Goal: Task Accomplishment & Management: Use online tool/utility

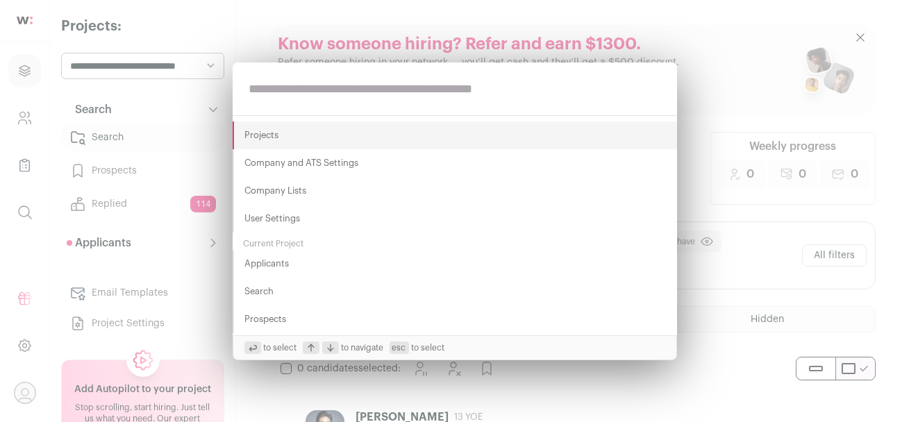
type input "**********"
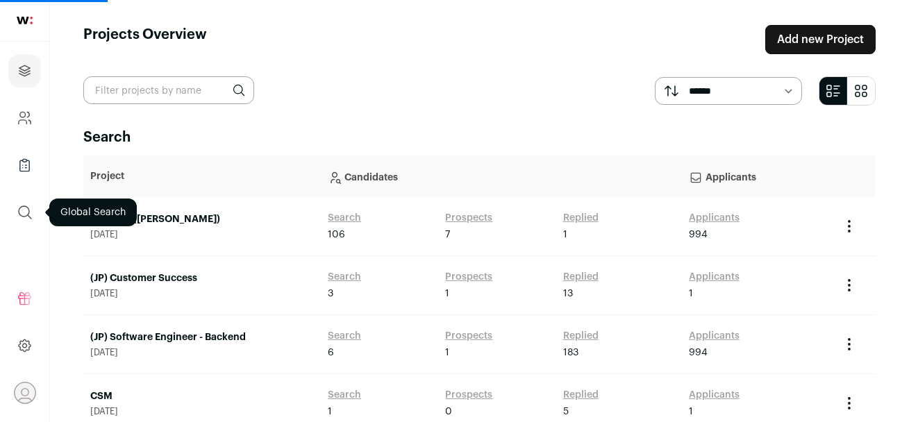
click at [22, 212] on icon "submit" at bounding box center [25, 212] width 17 height 17
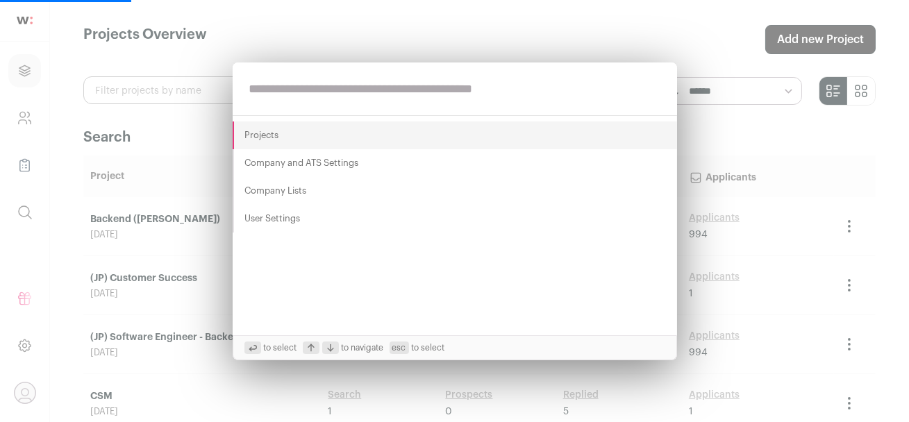
paste input "**********"
type input "**********"
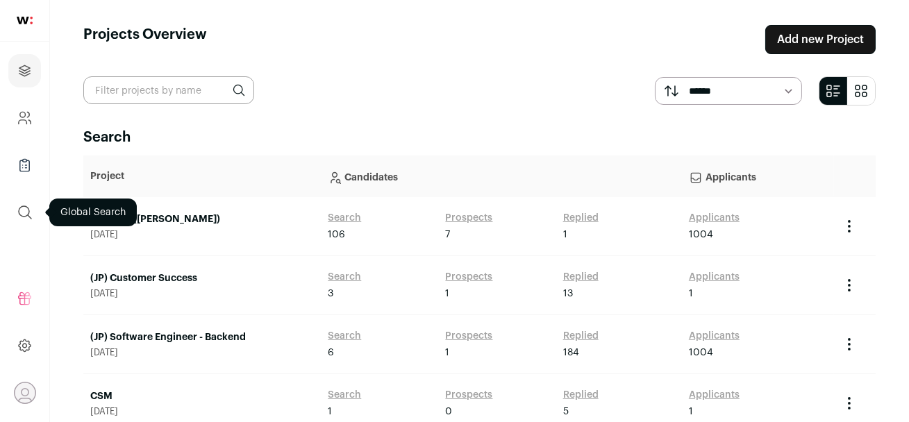
click at [24, 217] on icon "submit" at bounding box center [25, 212] width 17 height 17
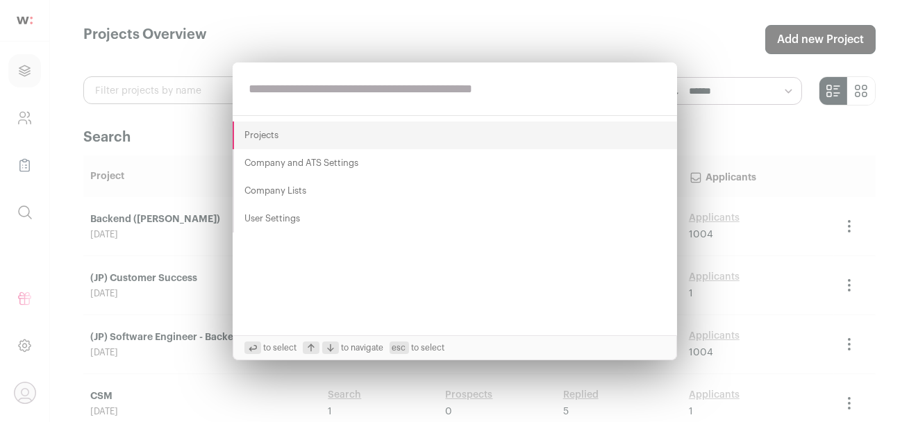
paste input "**********"
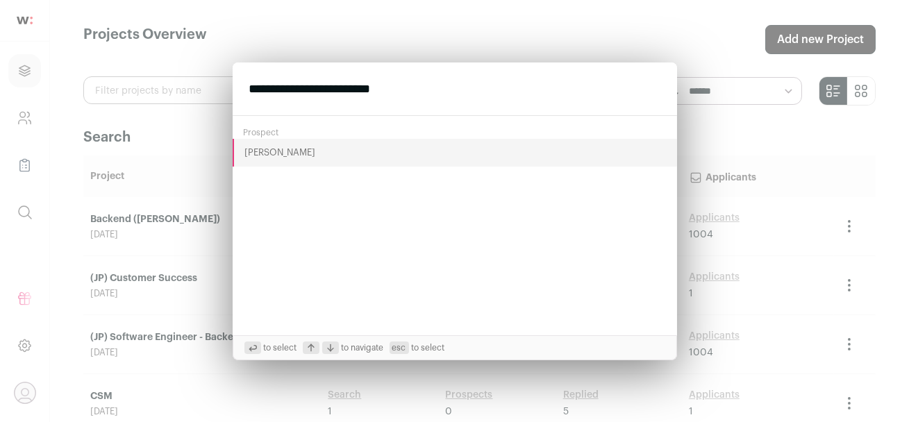
type input "**********"
click at [255, 149] on button "Sai Vemuri" at bounding box center [455, 153] width 444 height 28
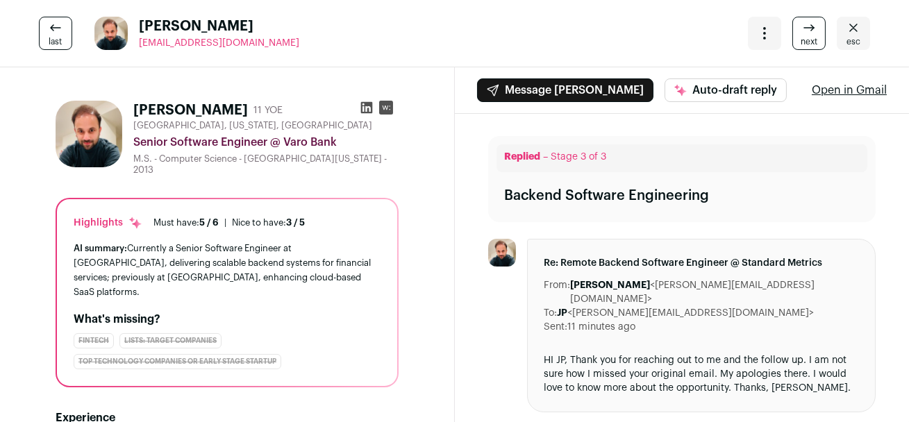
click at [366, 108] on icon at bounding box center [367, 108] width 14 height 14
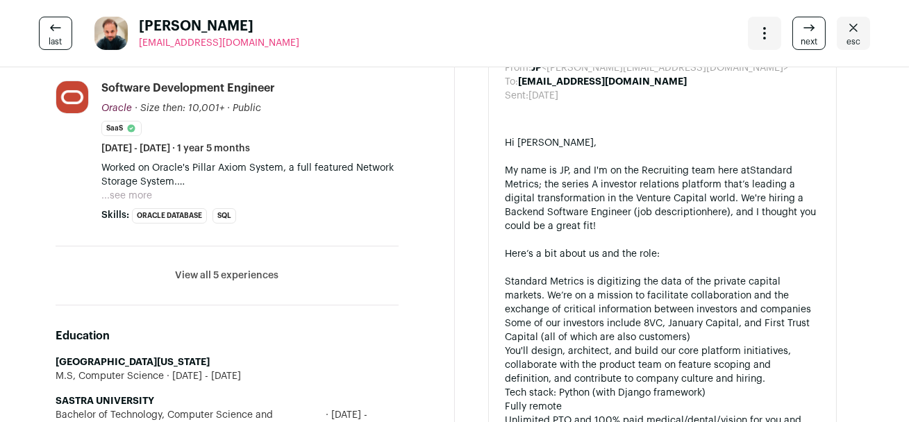
scroll to position [733, 0]
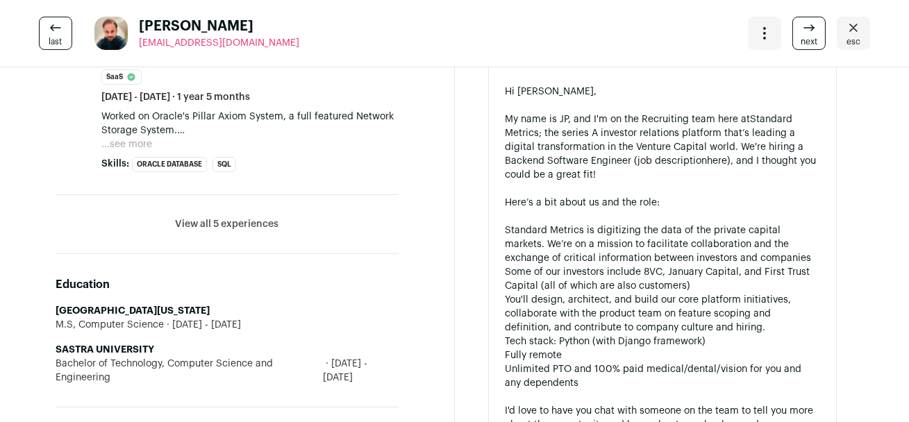
click at [253, 217] on button "View all 5 experiences" at bounding box center [226, 224] width 103 height 14
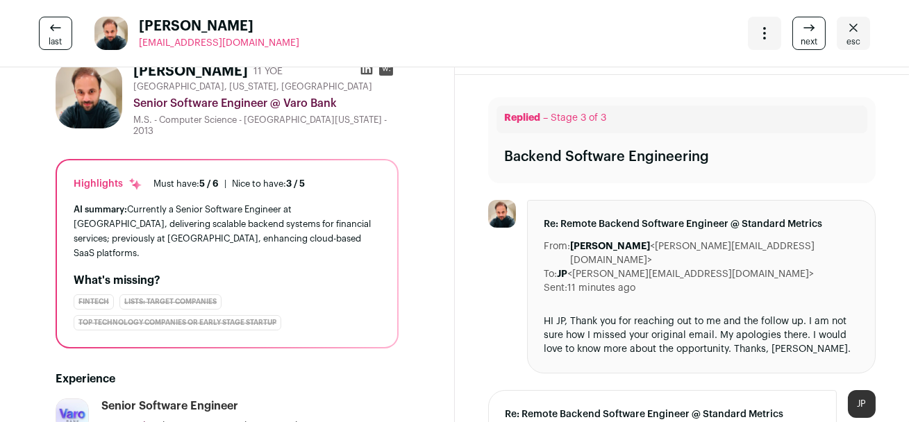
scroll to position [0, 0]
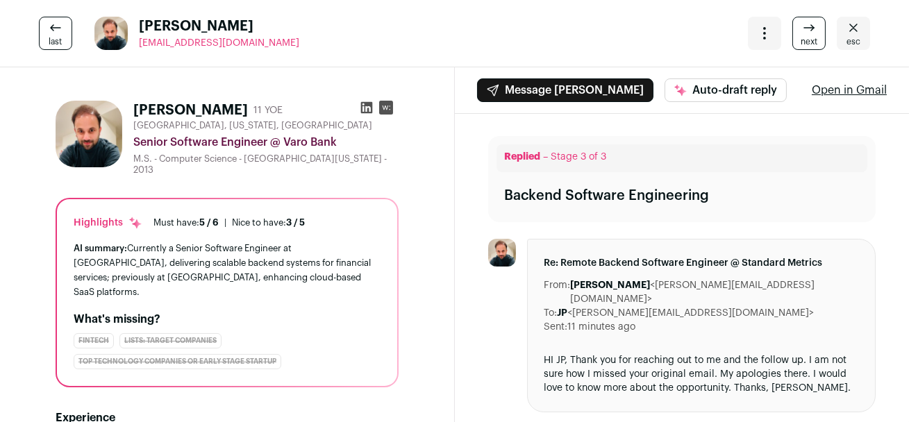
click at [854, 40] on span "esc" at bounding box center [853, 41] width 14 height 11
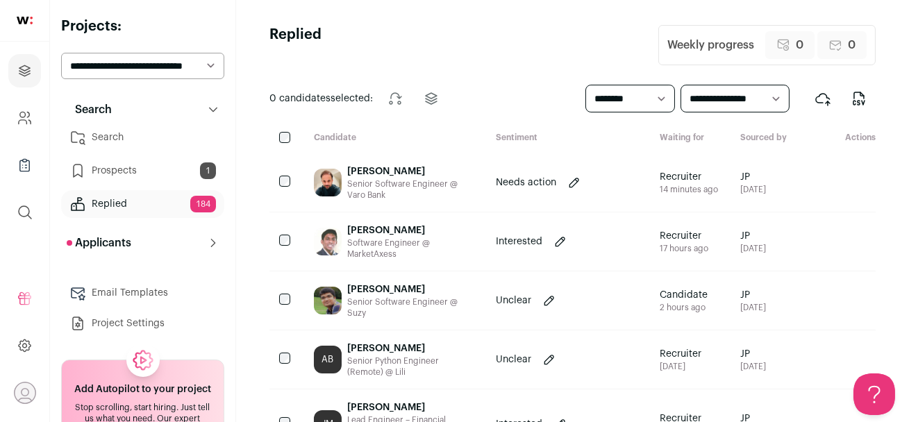
click at [142, 171] on link "Prospects 1" at bounding box center [142, 171] width 163 height 28
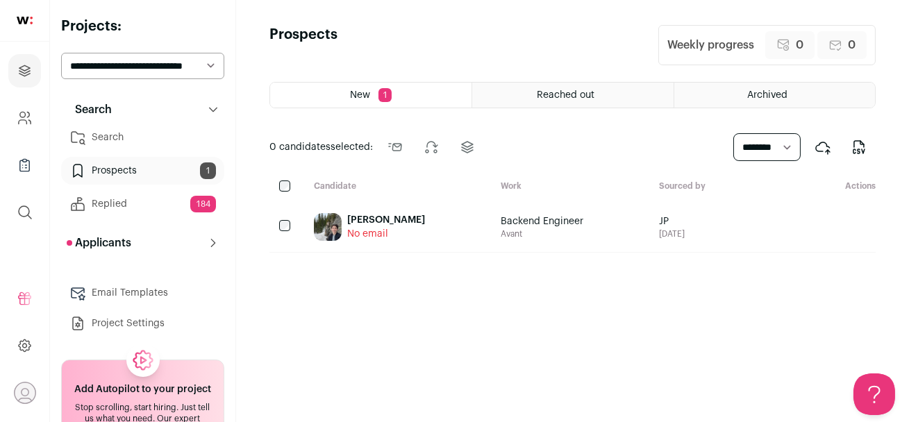
click at [387, 218] on div "Ryan Ostrander" at bounding box center [386, 220] width 78 height 14
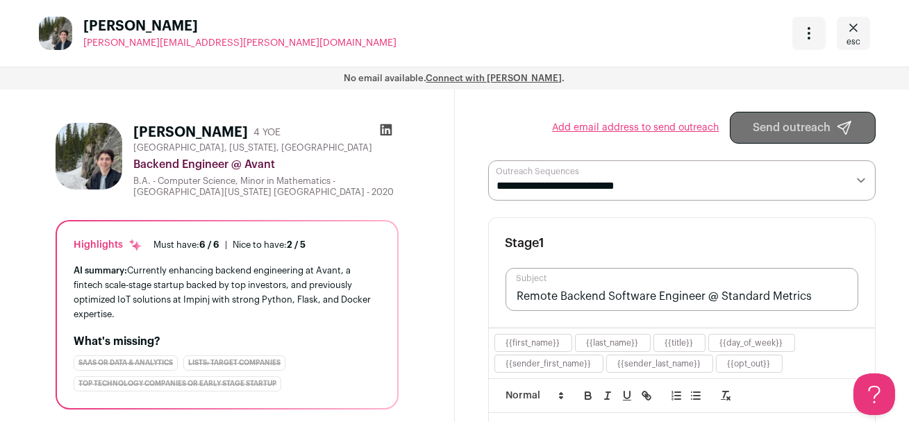
click at [388, 132] on icon at bounding box center [386, 130] width 12 height 12
click at [859, 40] on span "esc" at bounding box center [853, 41] width 14 height 11
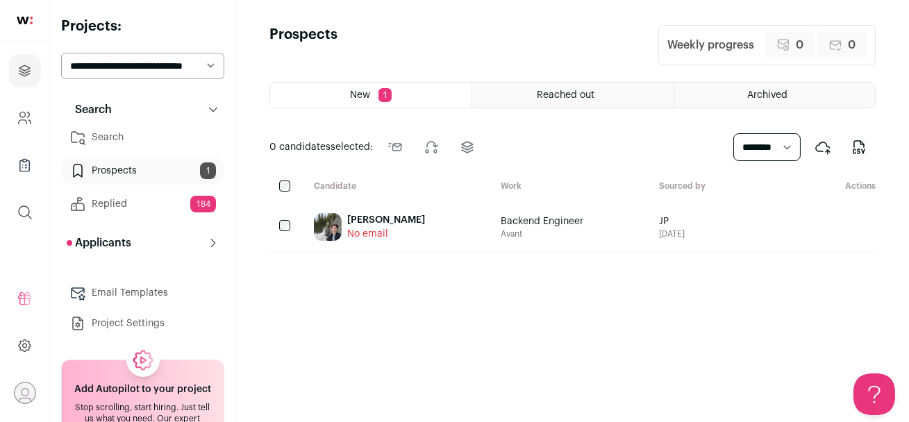
click at [121, 62] on select "**********" at bounding box center [142, 66] width 163 height 26
select select "*****"
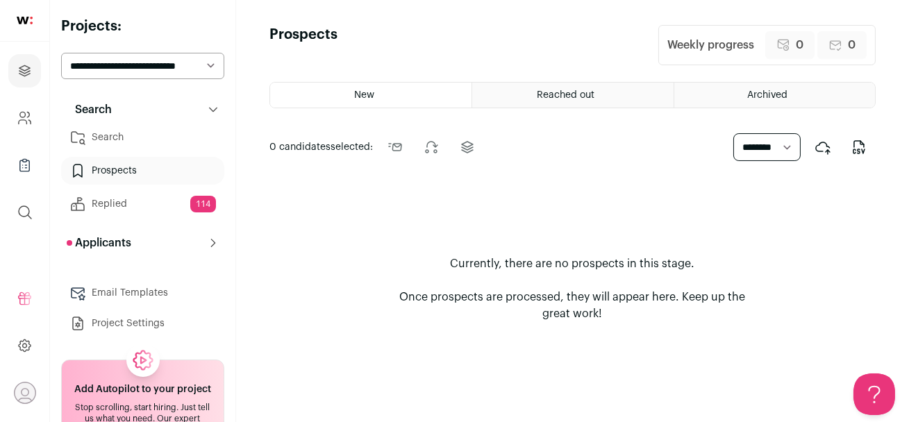
click at [153, 142] on link "Search" at bounding box center [142, 138] width 163 height 28
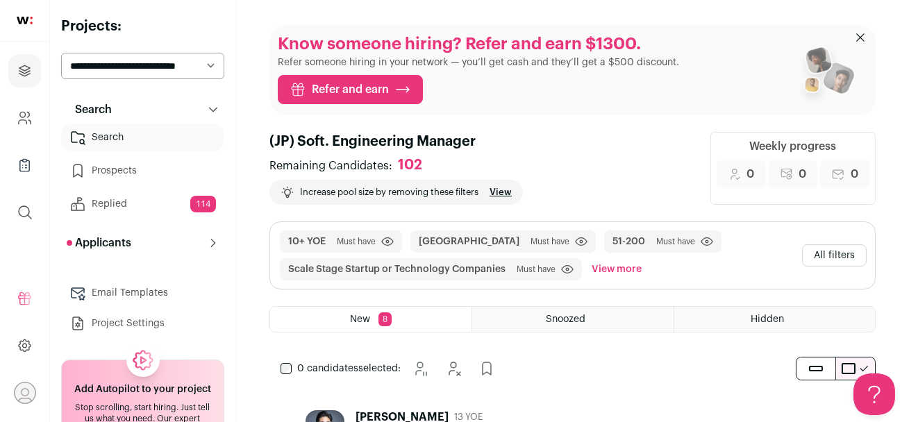
scroll to position [81, 0]
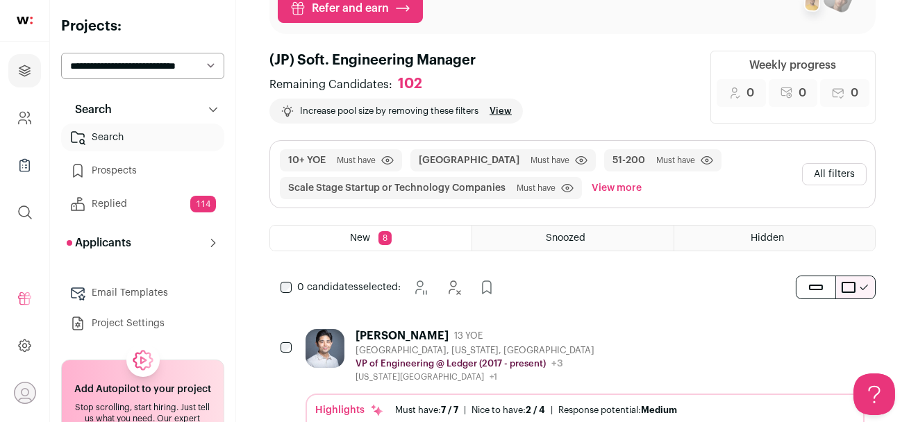
click at [541, 343] on div "Ryan Montoya 13 YOE Torrance, California, United States VP of Engineering @ Led…" at bounding box center [474, 355] width 239 height 53
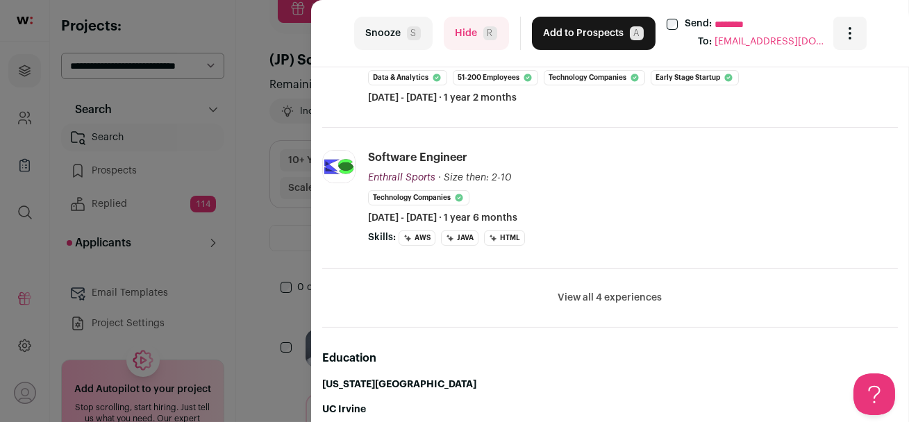
scroll to position [491, 0]
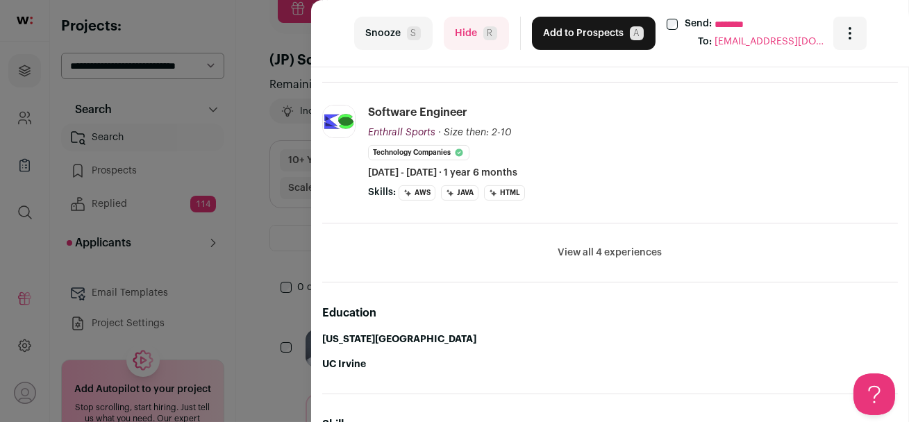
click at [616, 251] on button "View all 4 experiences" at bounding box center [610, 253] width 104 height 14
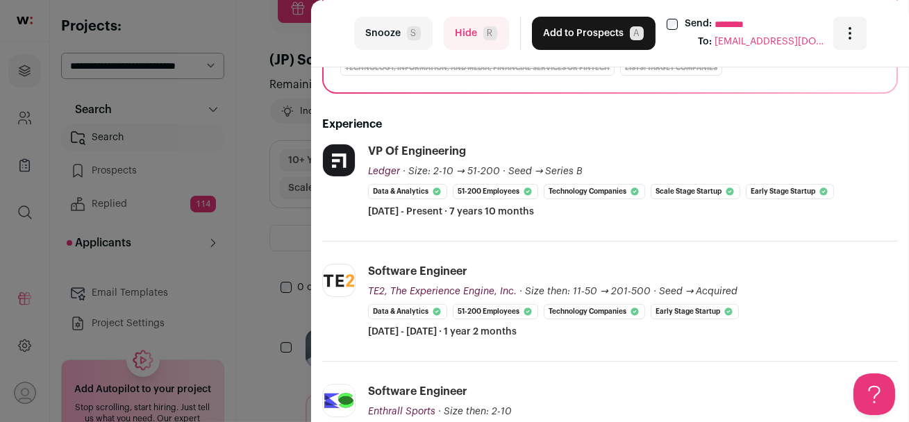
scroll to position [0, 0]
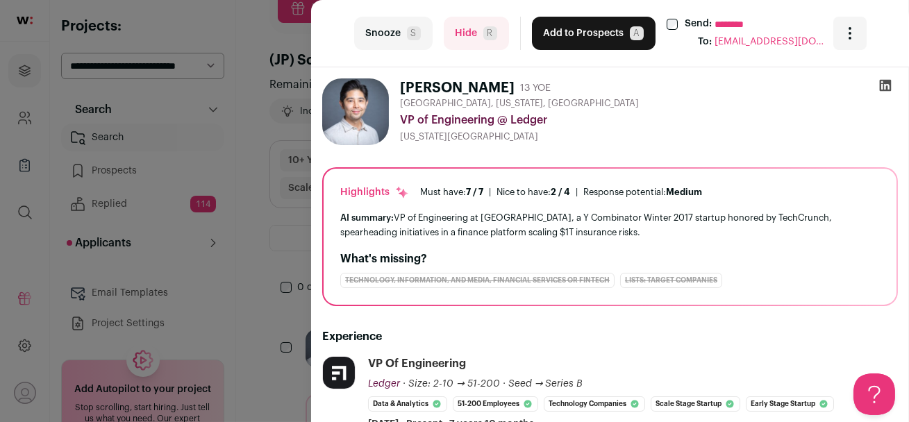
click at [882, 87] on icon at bounding box center [885, 86] width 12 height 12
click at [465, 40] on button "Hide R" at bounding box center [476, 33] width 65 height 33
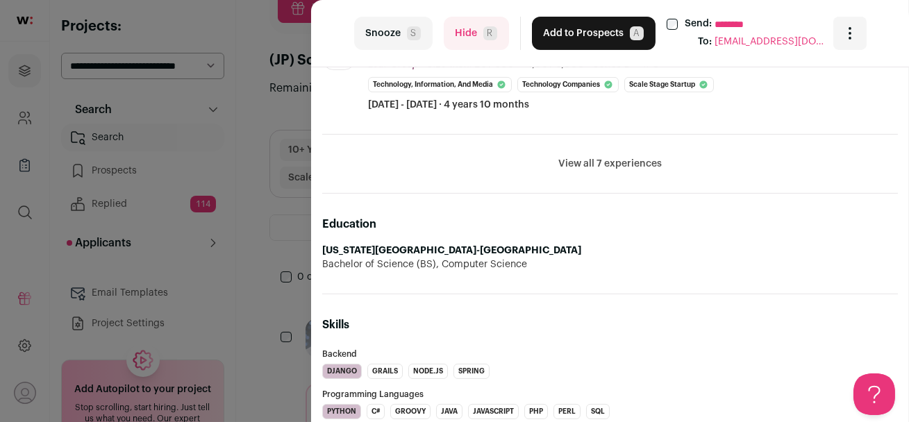
scroll to position [692, 0]
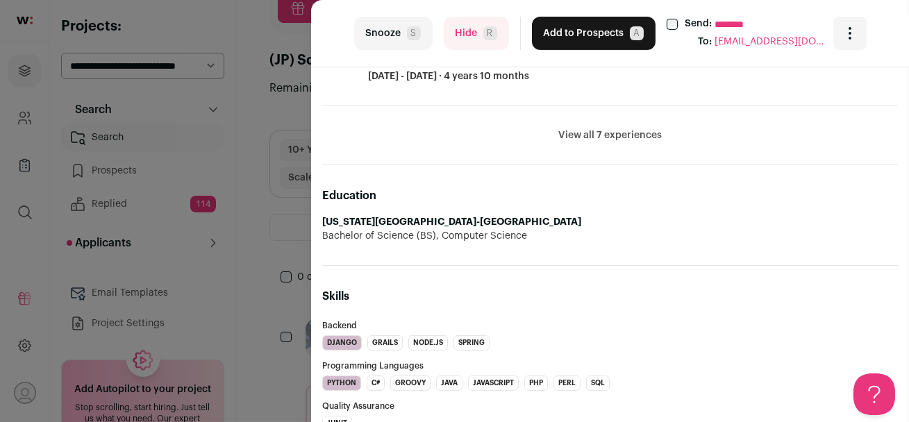
click at [589, 130] on button "View all 7 experiences" at bounding box center [609, 135] width 103 height 14
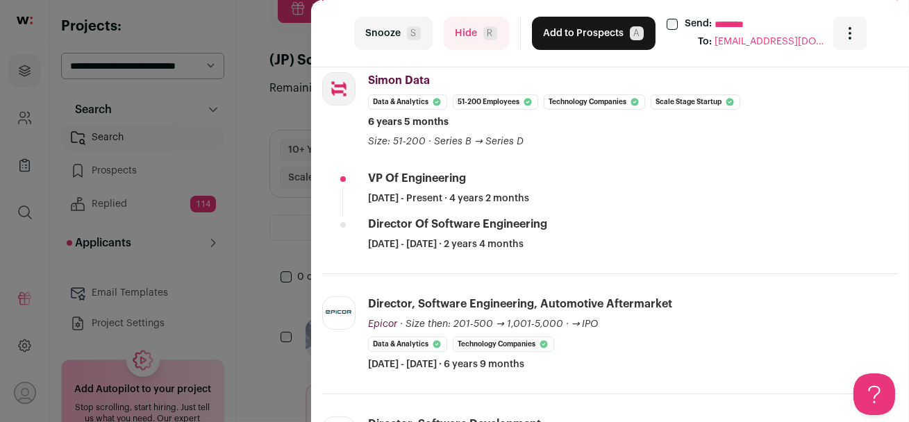
scroll to position [285, 0]
click at [580, 44] on button "Add to Prospects A" at bounding box center [594, 33] width 124 height 33
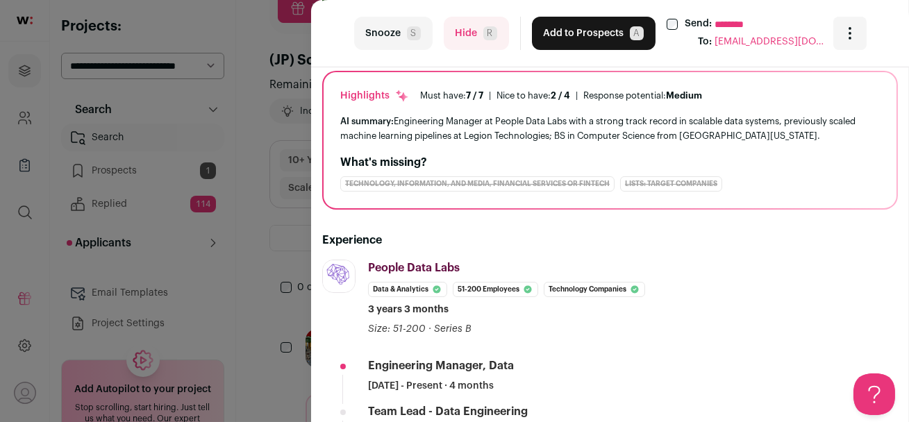
scroll to position [0, 0]
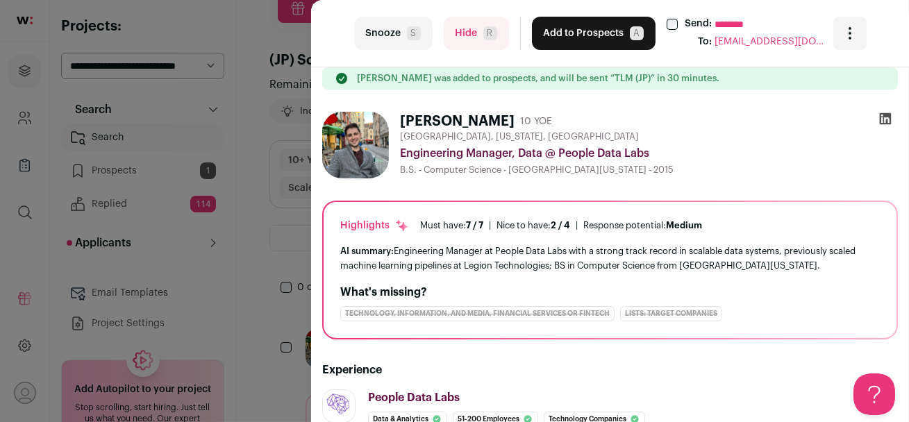
click at [471, 36] on button "Hide R" at bounding box center [476, 33] width 65 height 33
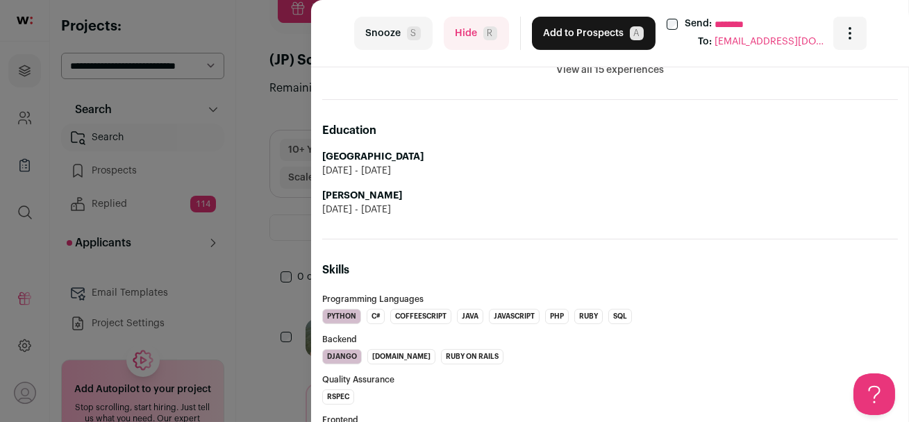
scroll to position [735, 0]
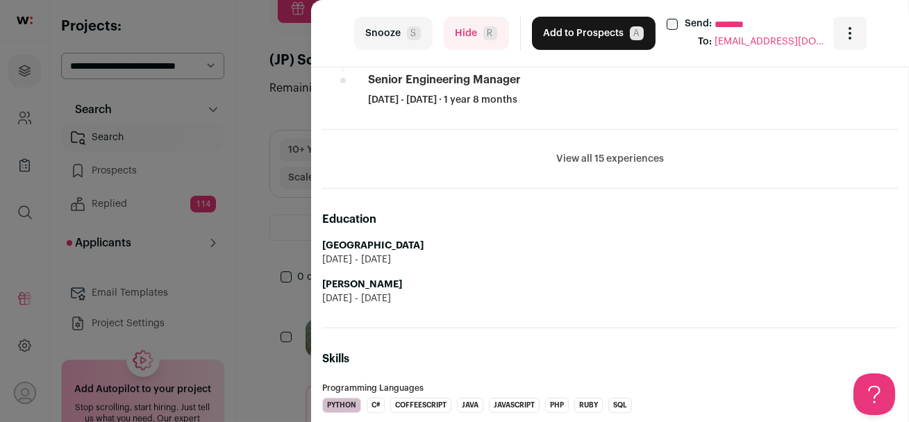
click at [581, 161] on button "View all 15 experiences" at bounding box center [610, 159] width 108 height 14
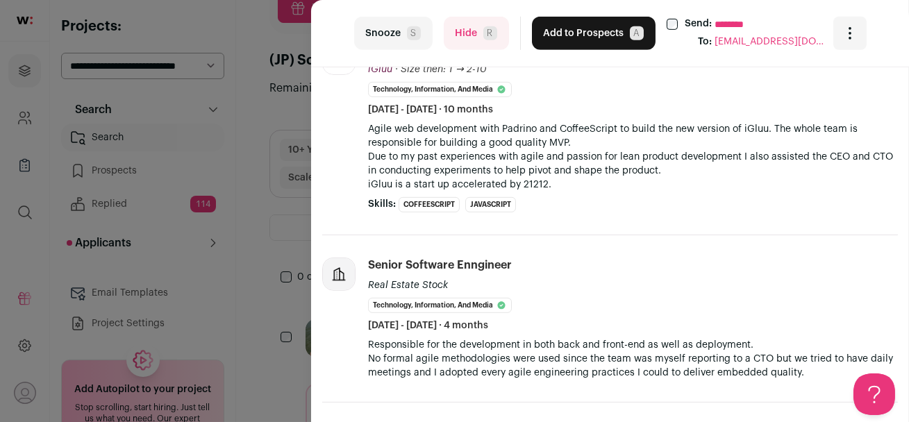
scroll to position [0, 0]
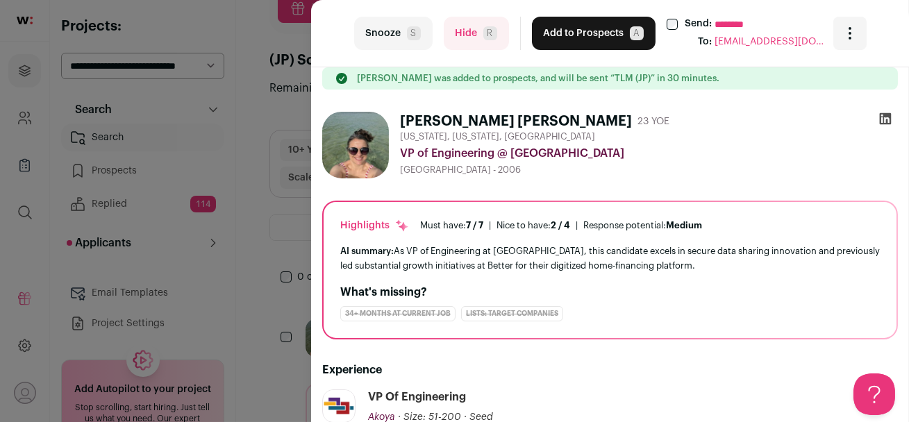
drag, startPoint x: 477, startPoint y: 170, endPoint x: 398, endPoint y: 119, distance: 93.4
copy div "Vanessa Sant Anna 23 YOE New York, New York, United States VP of Engineering @ …"
click at [659, 161] on div "VP of Engineering @ Akoya" at bounding box center [649, 153] width 498 height 17
click at [580, 40] on button "Add to Prospects A" at bounding box center [594, 33] width 124 height 33
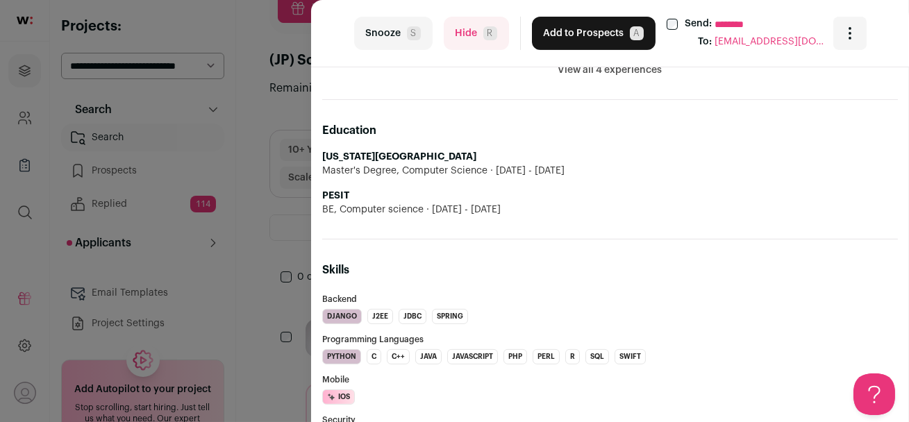
scroll to position [825, 0]
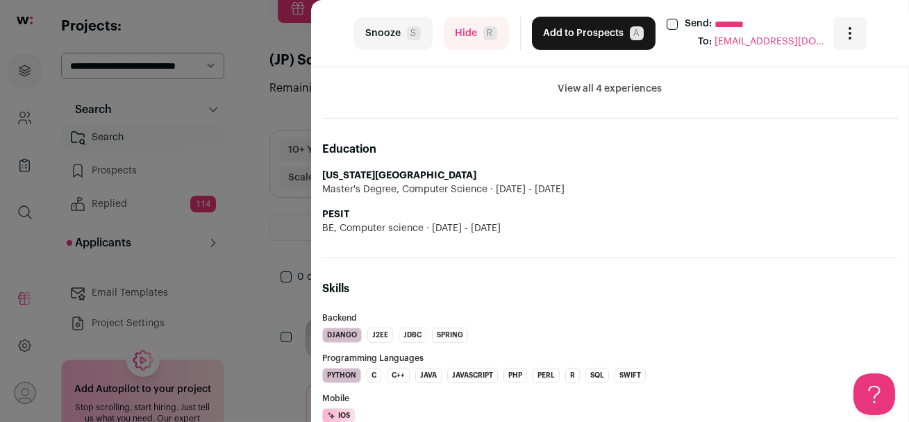
click at [593, 88] on button "View all 4 experiences" at bounding box center [610, 89] width 104 height 14
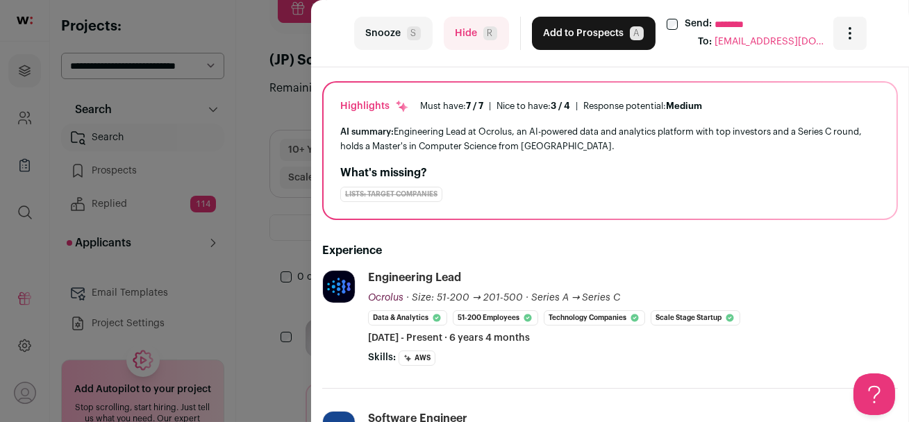
scroll to position [0, 0]
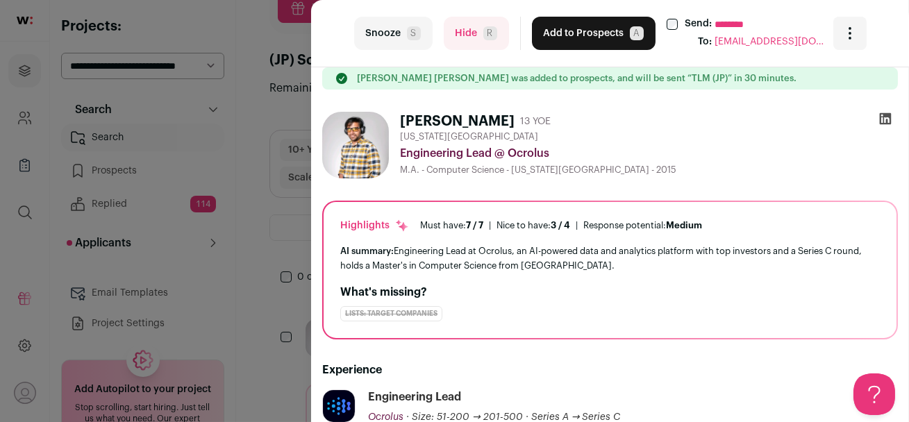
drag, startPoint x: 460, startPoint y: 297, endPoint x: 399, endPoint y: 121, distance: 186.6
copy div "Santhosh Kumar Naikar 13 YOE New York City Metropolitan Area Engineering Lead @…"
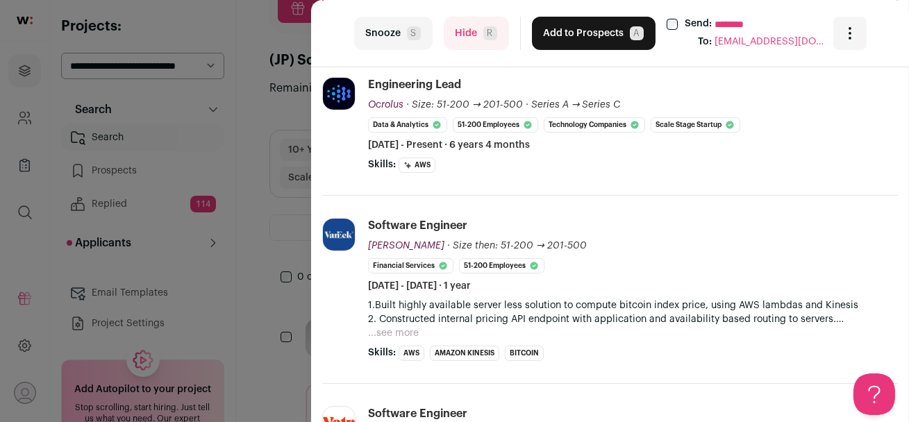
scroll to position [314, 0]
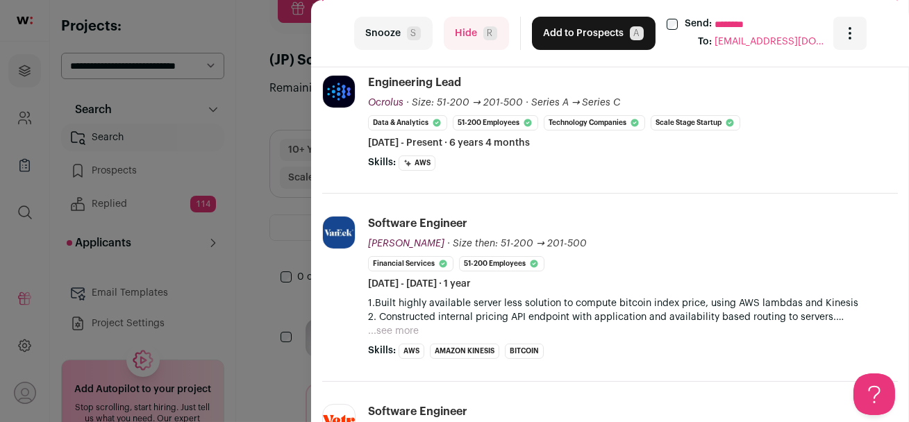
click at [568, 288] on div "Software Engineer VanEck VanEck vaneck.com Add to company list Public / Private…" at bounding box center [633, 253] width 530 height 75
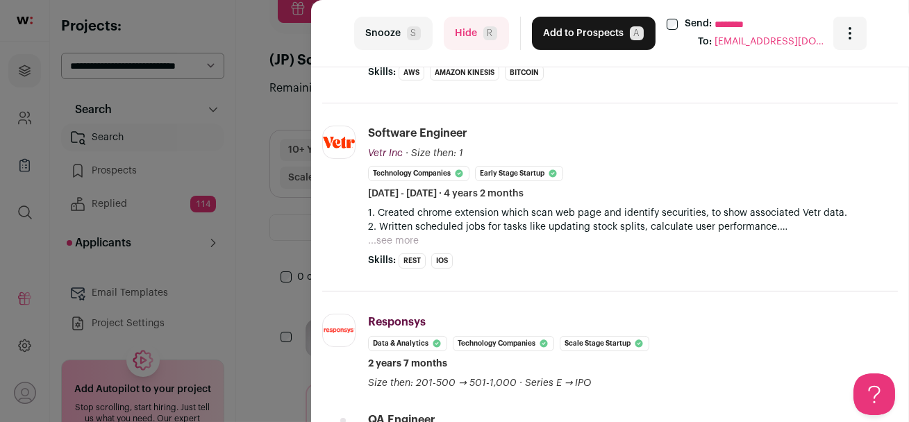
scroll to position [459, 0]
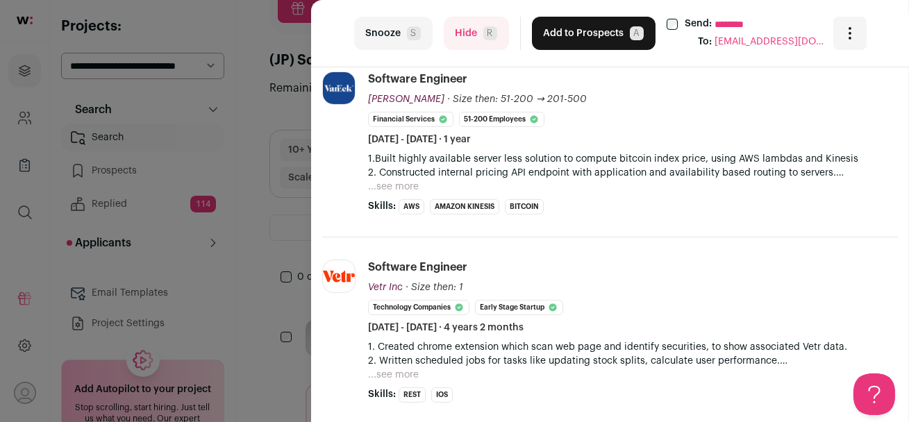
click at [412, 375] on button "...see more" at bounding box center [393, 375] width 51 height 14
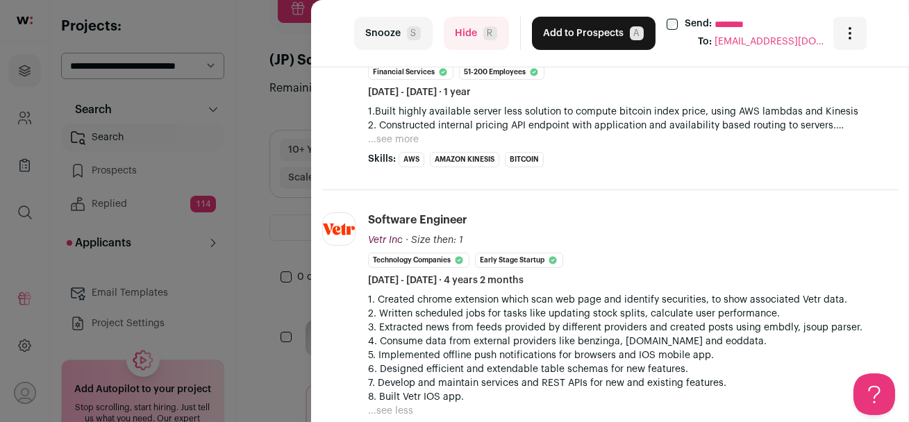
scroll to position [0, 0]
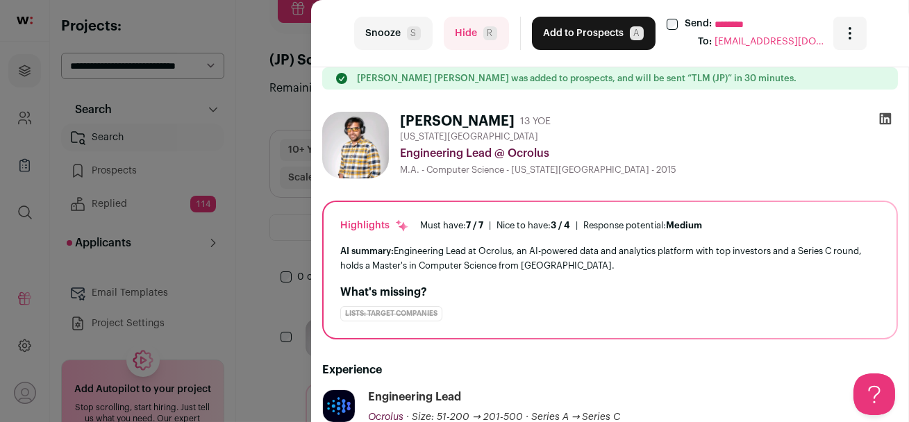
click at [574, 35] on button "Add to Prospects A" at bounding box center [594, 33] width 124 height 33
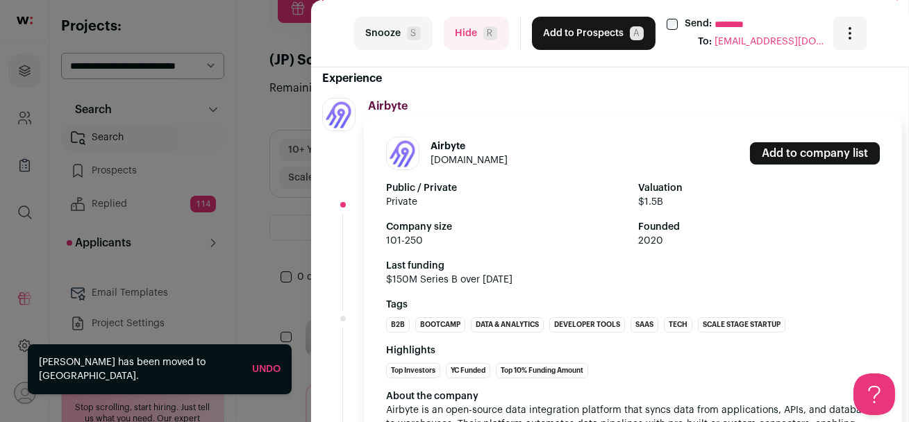
scroll to position [299, 0]
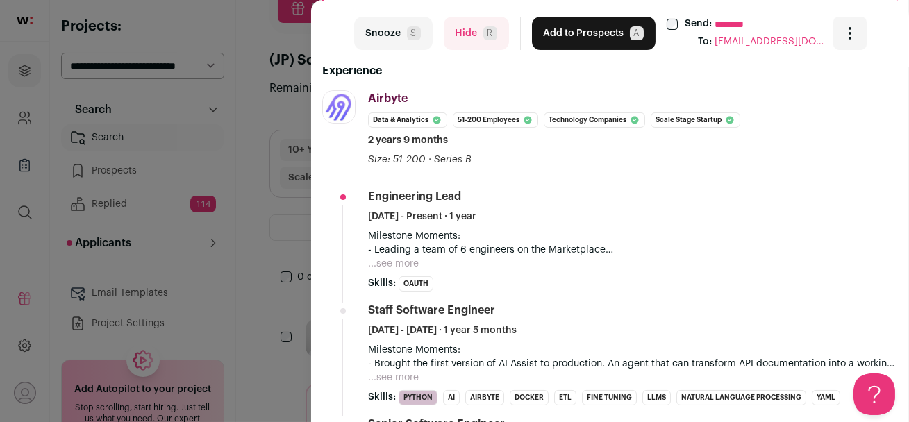
click at [407, 264] on button "...see more" at bounding box center [393, 264] width 51 height 14
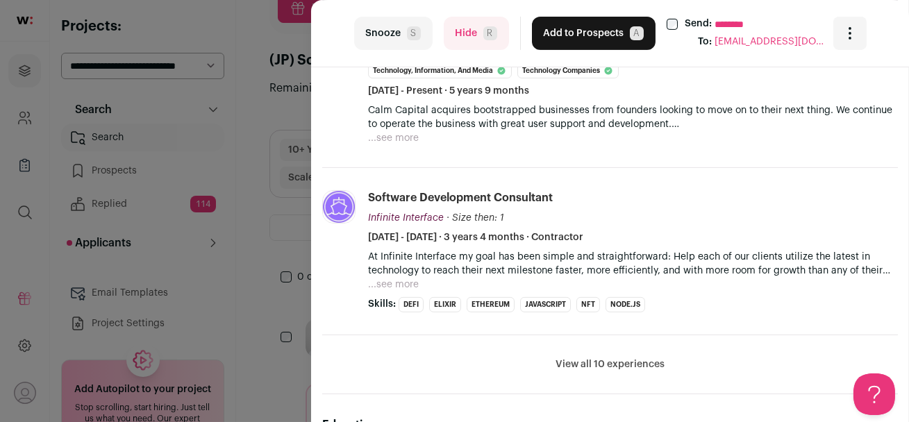
scroll to position [1011, 0]
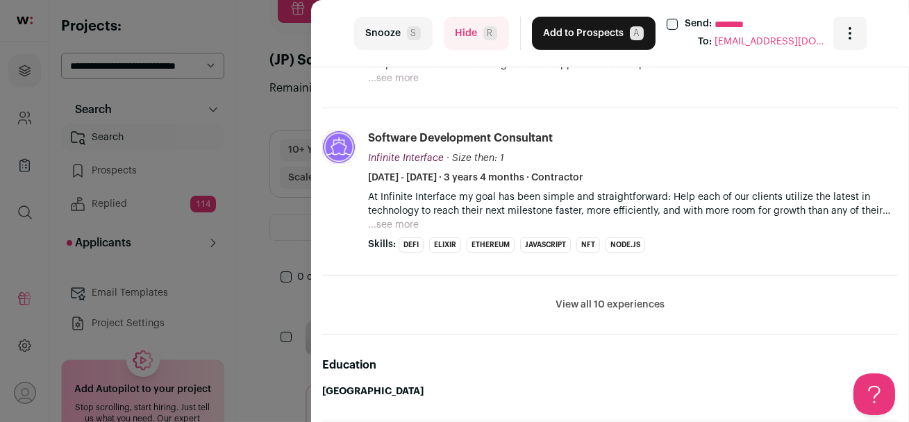
click at [598, 306] on button "View all 10 experiences" at bounding box center [609, 305] width 109 height 14
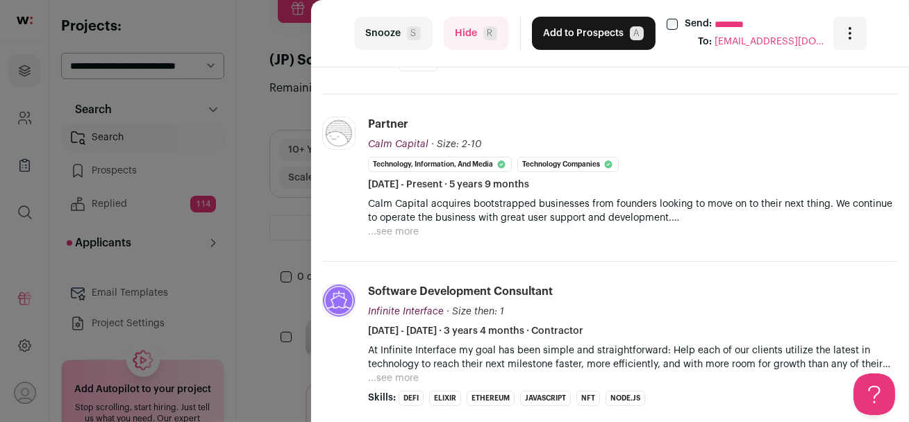
scroll to position [0, 0]
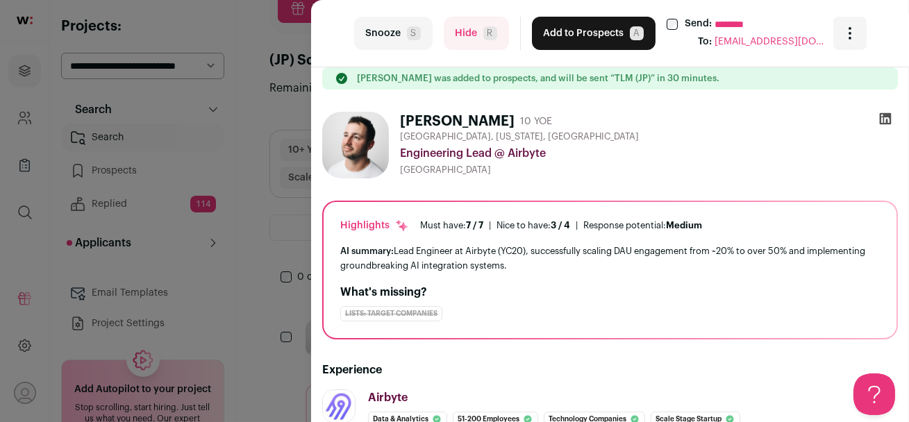
drag, startPoint x: 574, startPoint y: 227, endPoint x: 397, endPoint y: 119, distance: 207.5
copy div "Ben Church 10 YOE Los Angeles, California, United States Engineering Lead @ Air…"
click at [608, 169] on div "University of Victoria" at bounding box center [649, 169] width 498 height 11
click at [564, 38] on button "Add to Prospects A" at bounding box center [594, 33] width 124 height 33
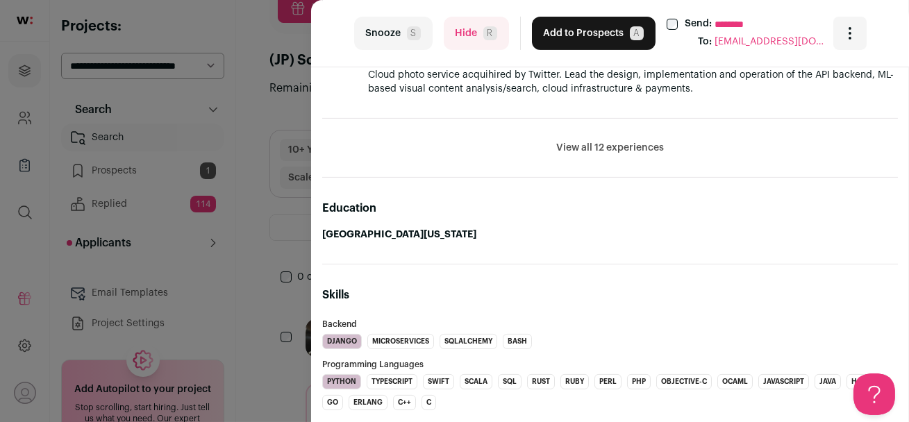
scroll to position [53, 0]
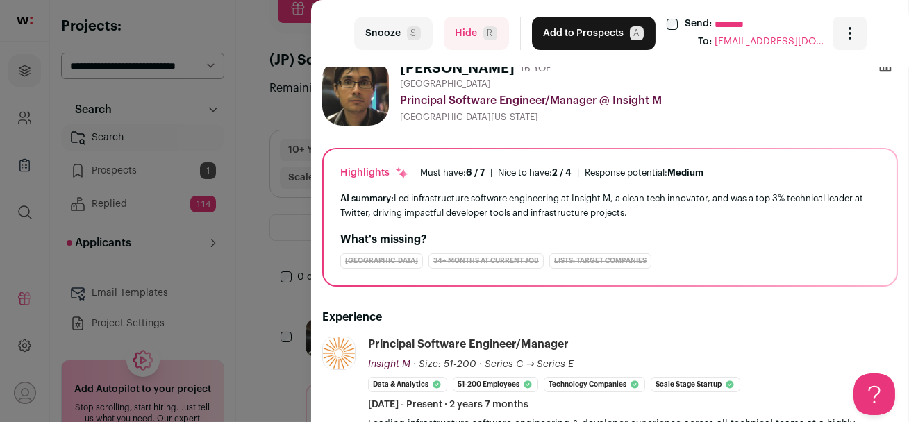
click at [471, 33] on button "Hide R" at bounding box center [476, 33] width 65 height 33
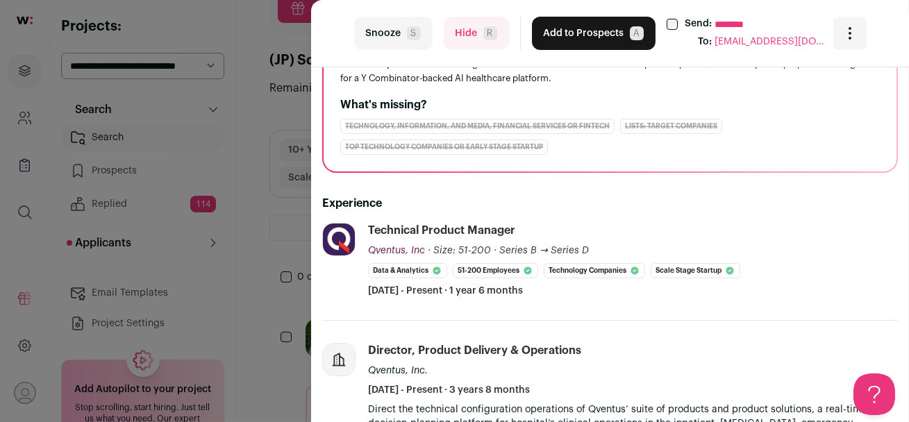
scroll to position [312, 0]
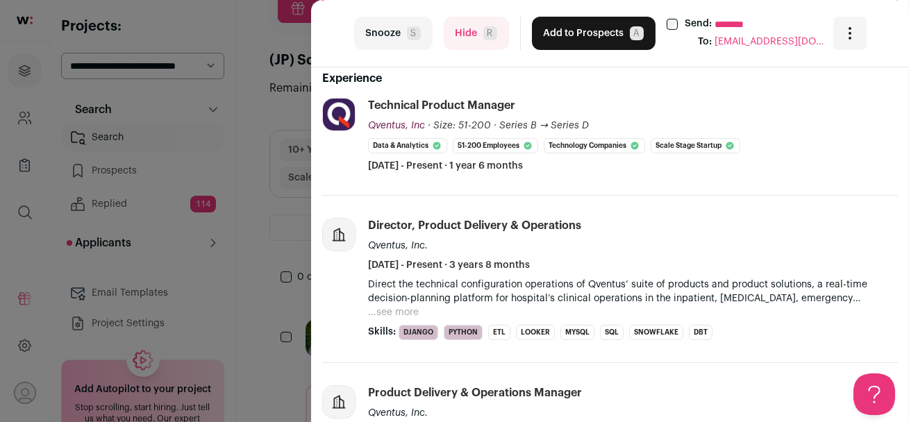
click at [404, 305] on button "...see more" at bounding box center [393, 312] width 51 height 14
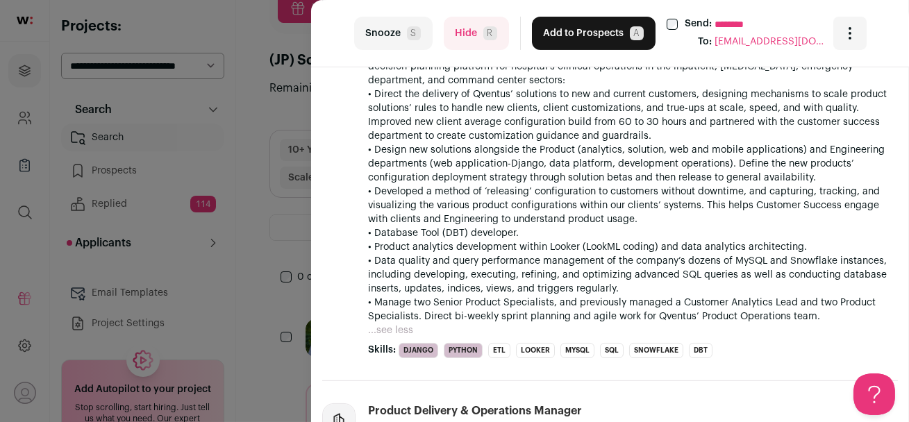
scroll to position [792, 0]
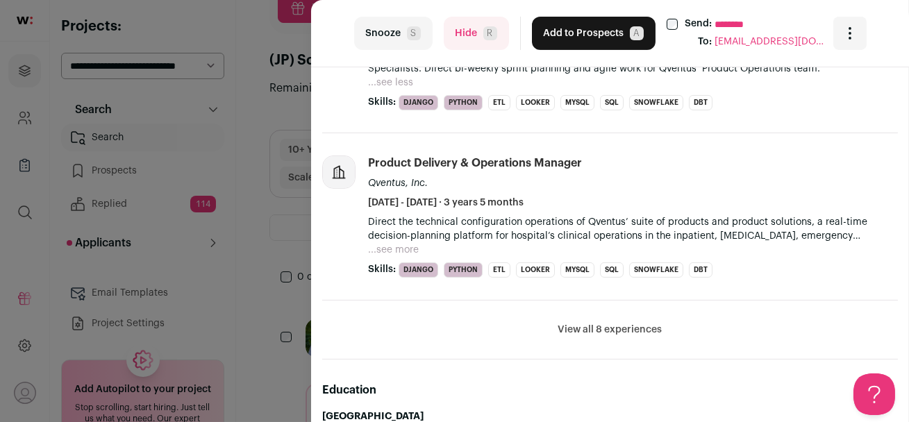
click at [577, 328] on button "View all 8 experiences" at bounding box center [610, 330] width 104 height 14
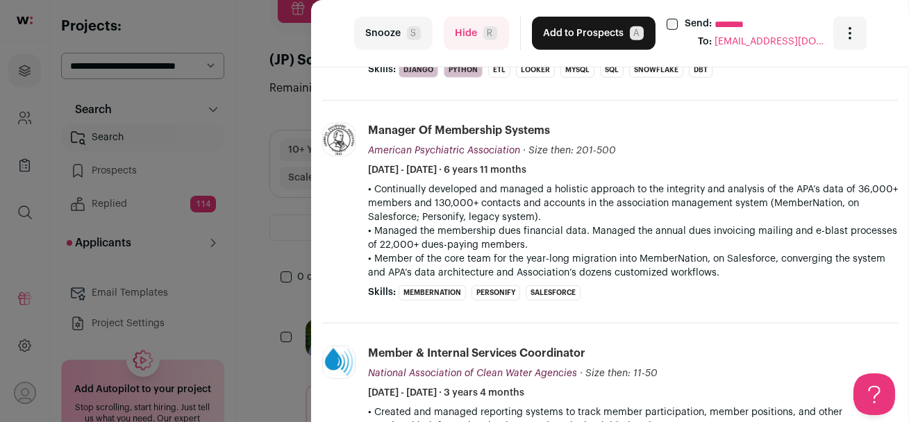
scroll to position [1428, 0]
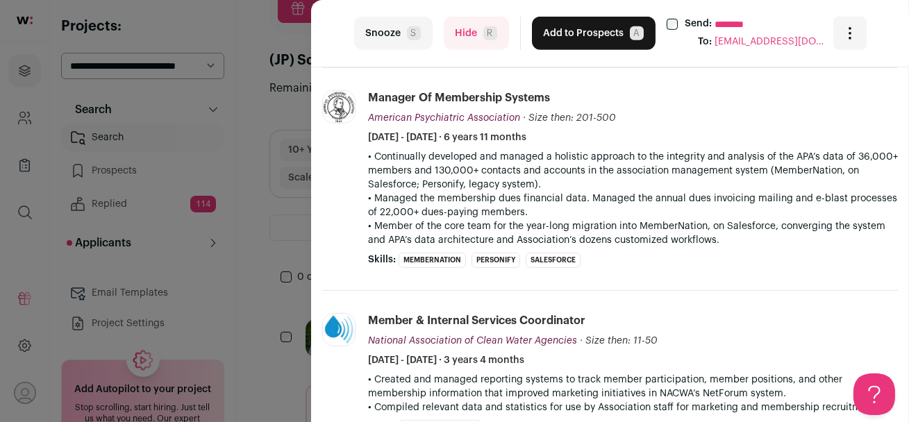
click at [457, 35] on button "Hide R" at bounding box center [476, 33] width 65 height 33
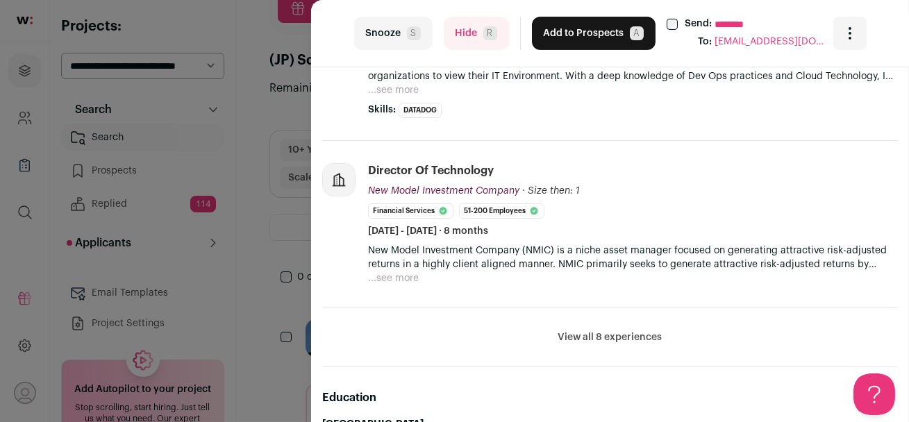
scroll to position [819, 0]
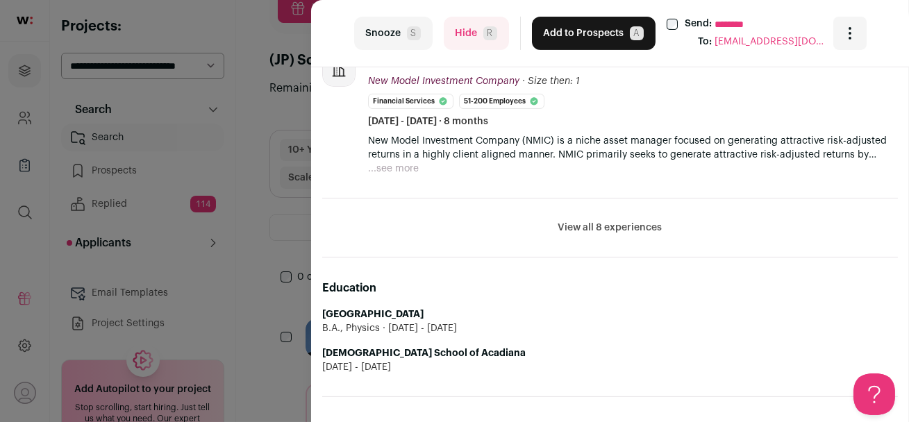
click at [609, 228] on button "View all 8 experiences" at bounding box center [610, 228] width 104 height 14
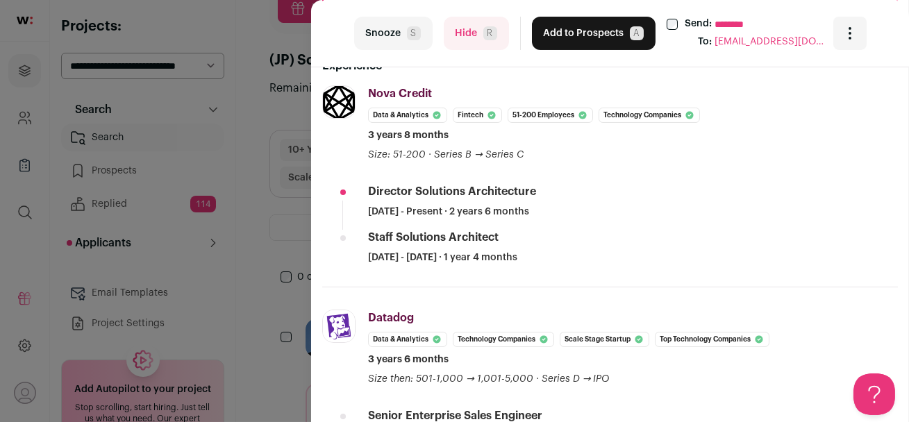
scroll to position [254, 0]
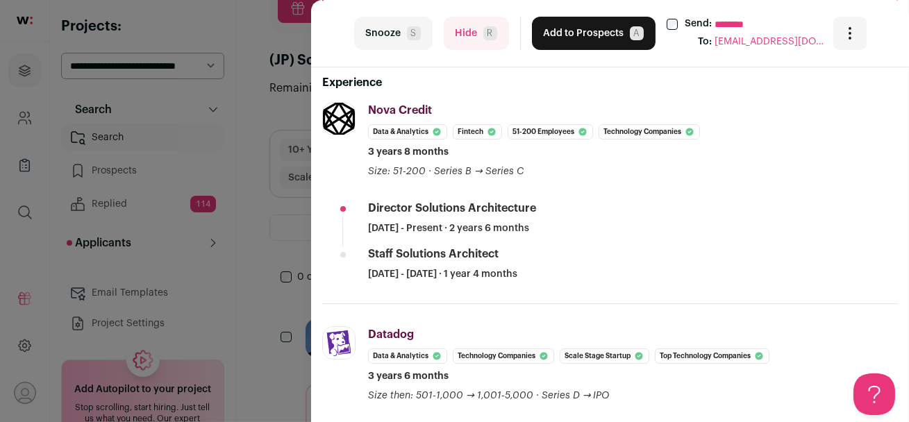
click at [464, 31] on button "Hide R" at bounding box center [476, 33] width 65 height 33
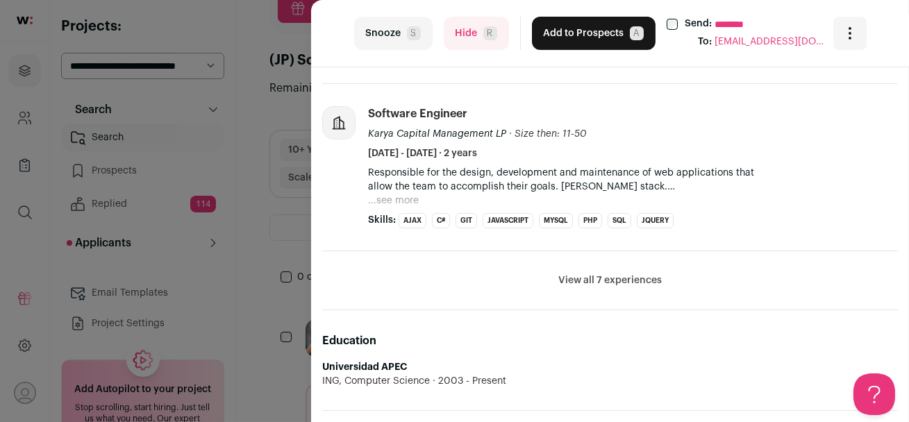
scroll to position [745, 0]
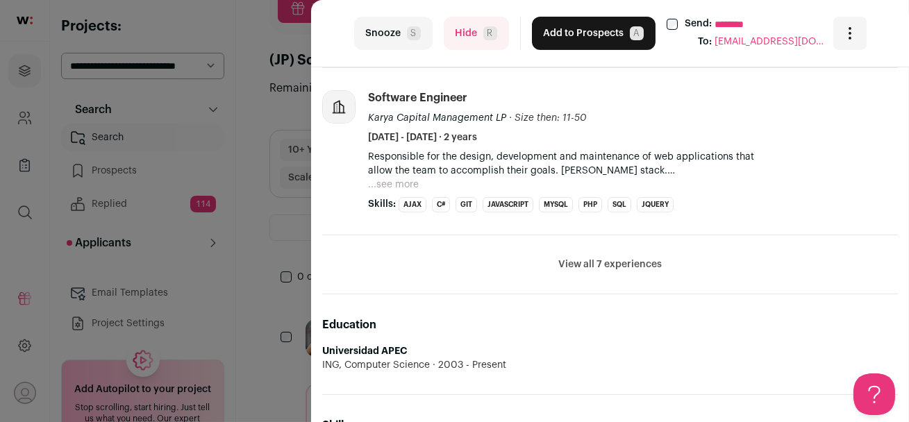
click at [626, 258] on button "View all 7 experiences" at bounding box center [609, 265] width 103 height 14
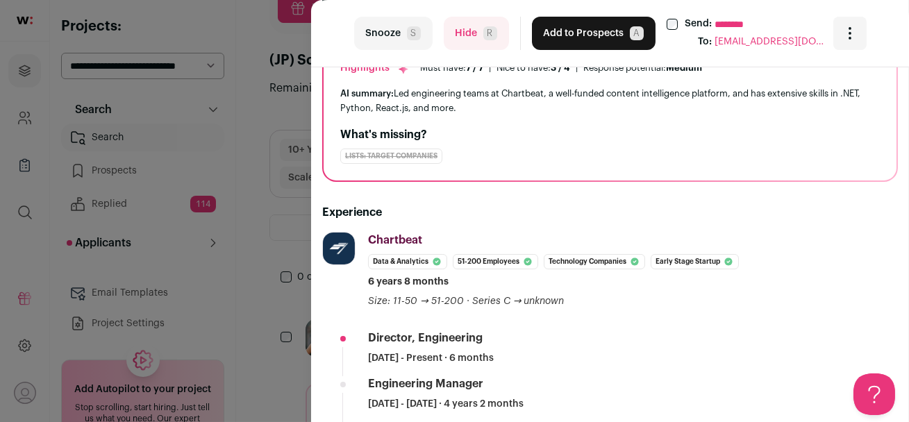
scroll to position [0, 0]
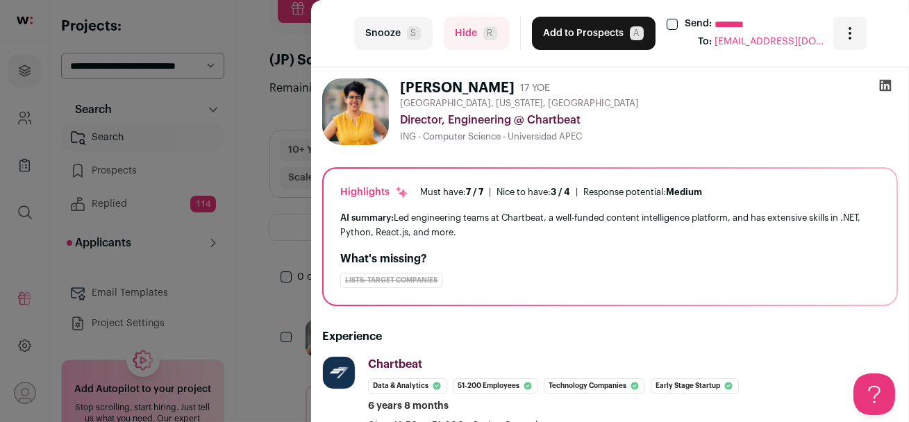
drag, startPoint x: 428, startPoint y: 156, endPoint x: 403, endPoint y: 90, distance: 71.4
copy div "Dolores Quinonez 17 YOE Fort Lauderdale, Florida, United States Director, Engin…"
click at [884, 85] on icon at bounding box center [885, 86] width 12 height 12
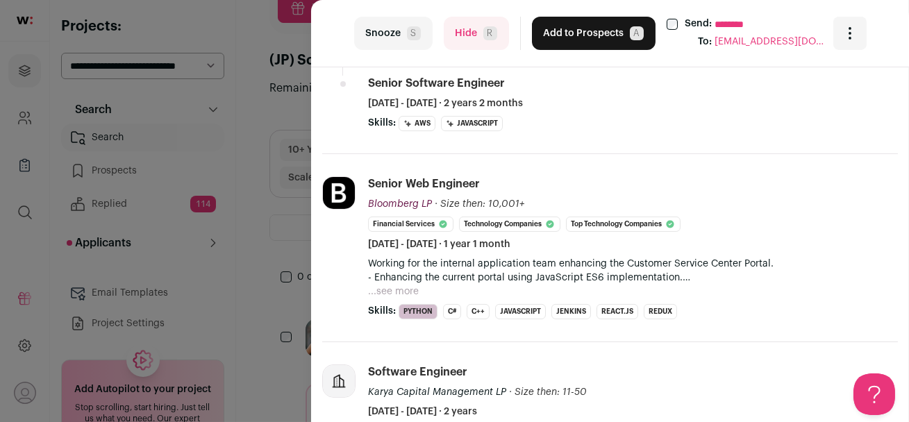
scroll to position [520, 0]
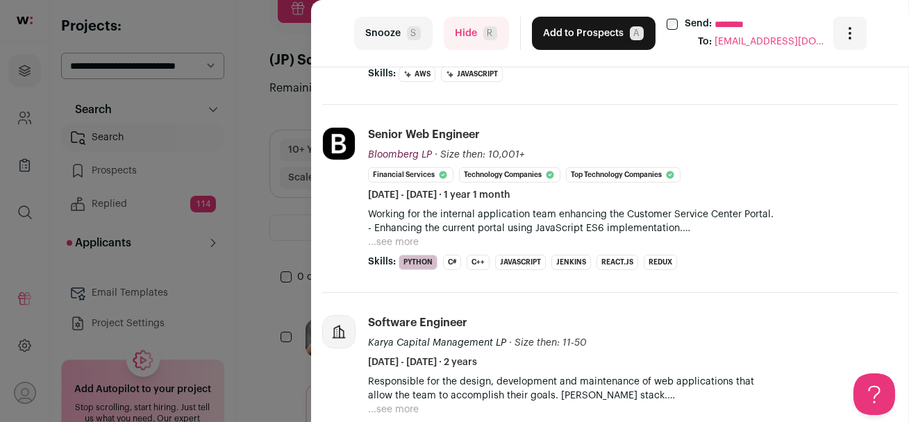
click at [409, 243] on button "...see more" at bounding box center [393, 242] width 51 height 14
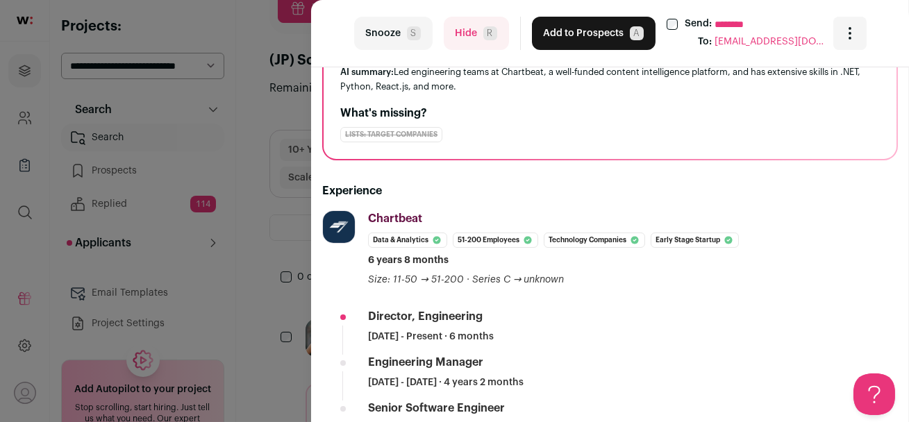
scroll to position [0, 0]
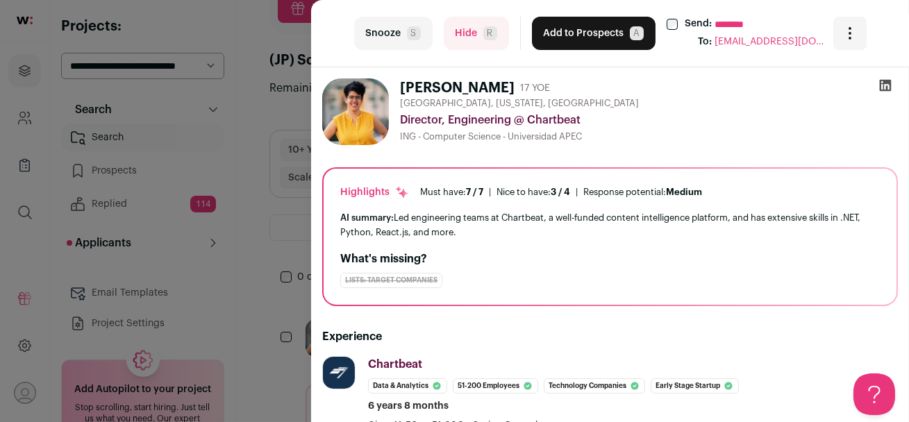
click at [577, 28] on button "Add to Prospects A" at bounding box center [594, 33] width 124 height 33
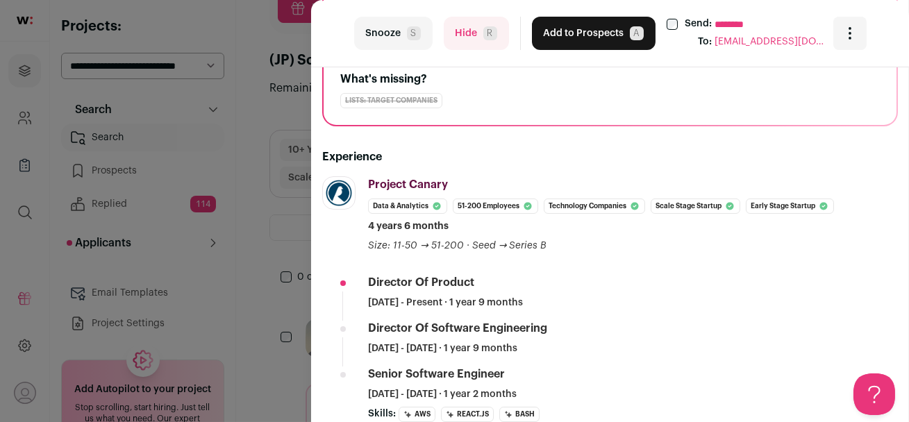
scroll to position [194, 0]
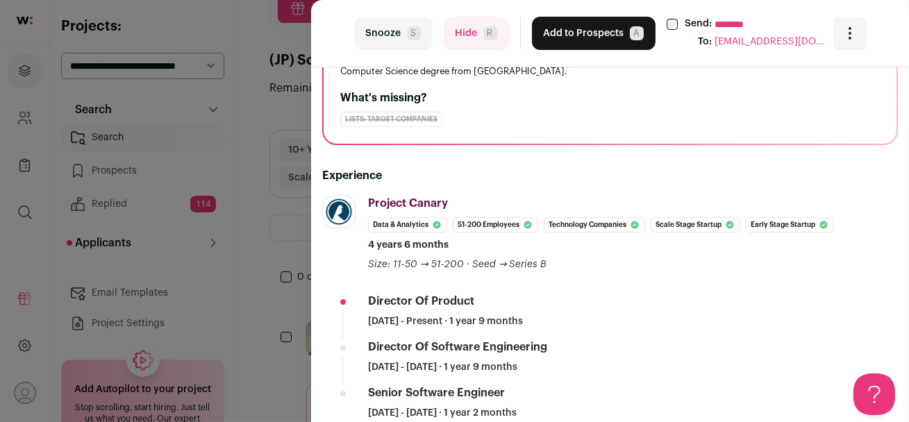
click at [457, 34] on button "Hide R" at bounding box center [476, 33] width 65 height 33
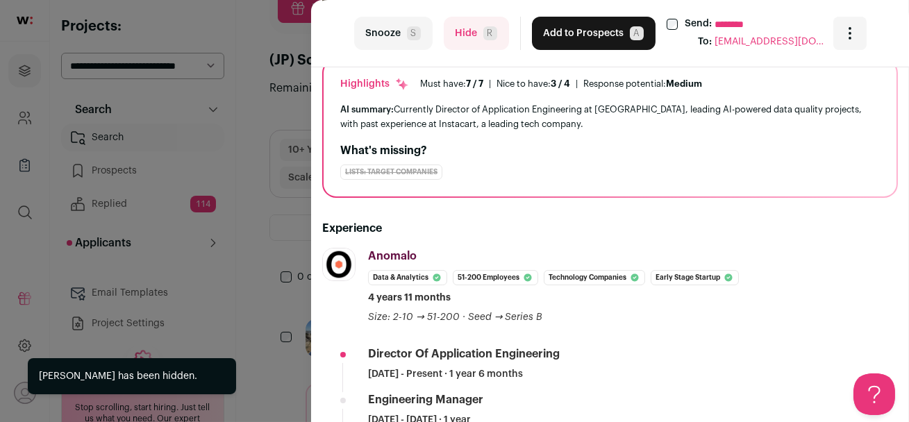
scroll to position [145, 0]
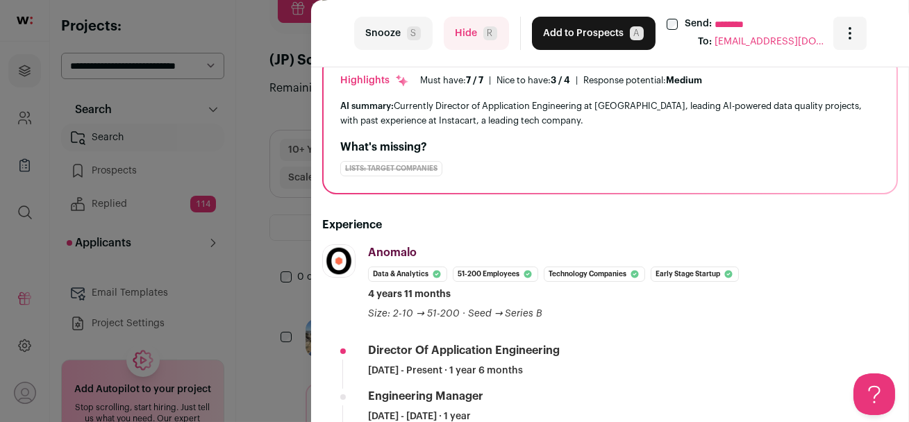
click at [222, 137] on div "last Snooze S Hide R Add to Prospects A Send: ******** To: timothyjmarshall@gma…" at bounding box center [454, 211] width 909 height 422
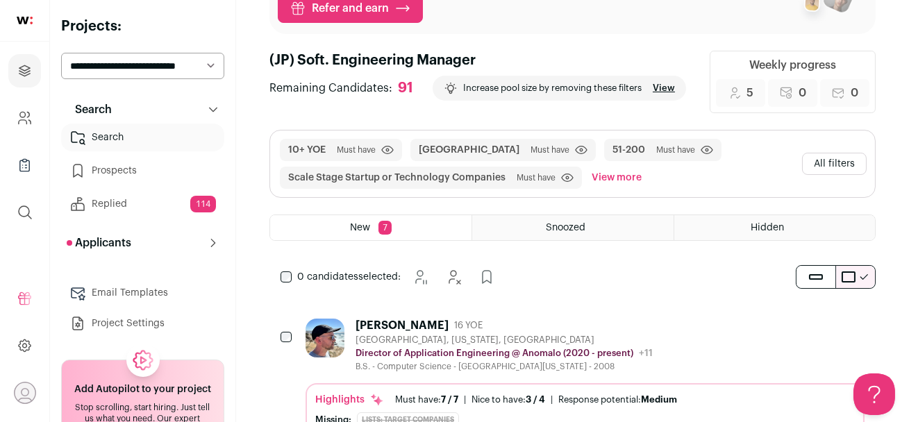
click at [194, 74] on select "**********" at bounding box center [142, 66] width 163 height 26
select select "*****"
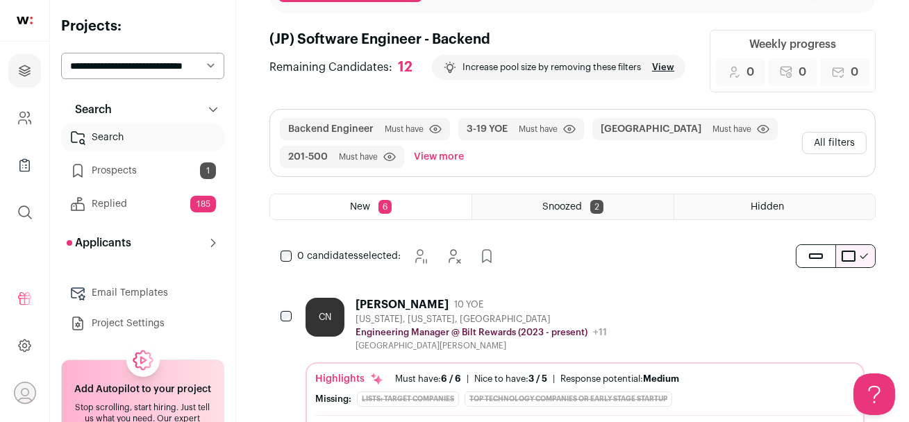
scroll to position [108, 0]
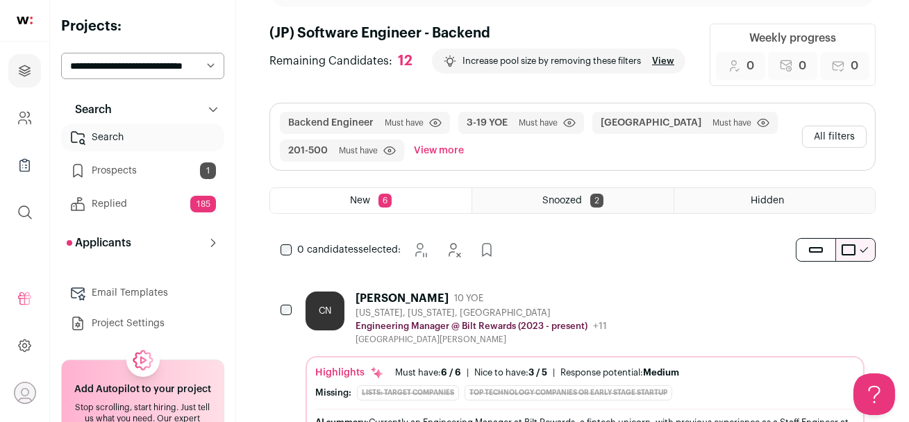
click at [163, 66] on select "**********" at bounding box center [142, 66] width 163 height 26
click at [820, 143] on button "All filters" at bounding box center [834, 137] width 65 height 22
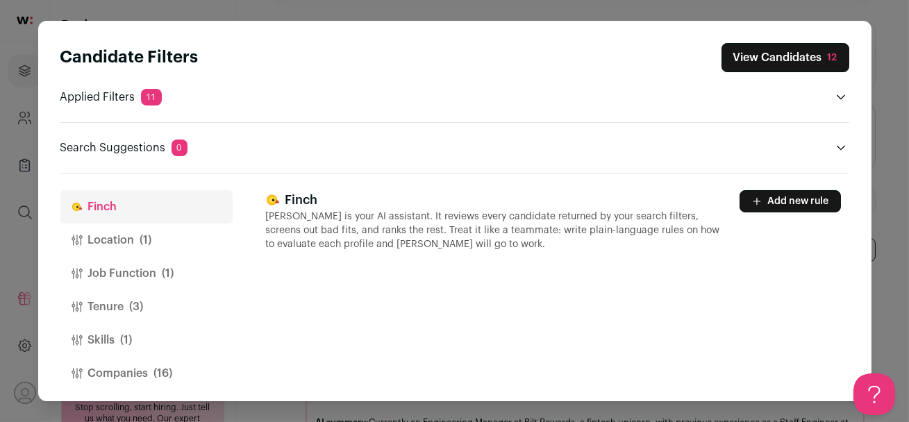
click at [117, 278] on button "Job Function (1)" at bounding box center [146, 273] width 172 height 33
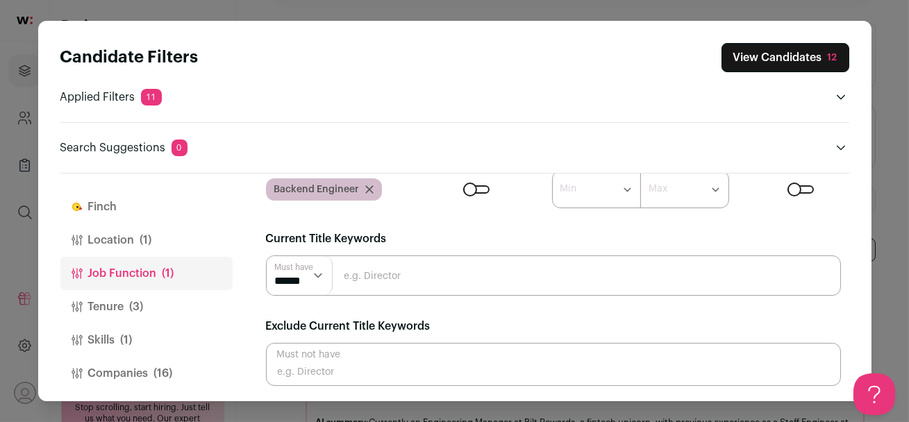
scroll to position [124, 0]
click at [167, 377] on span "(16)" at bounding box center [163, 373] width 19 height 17
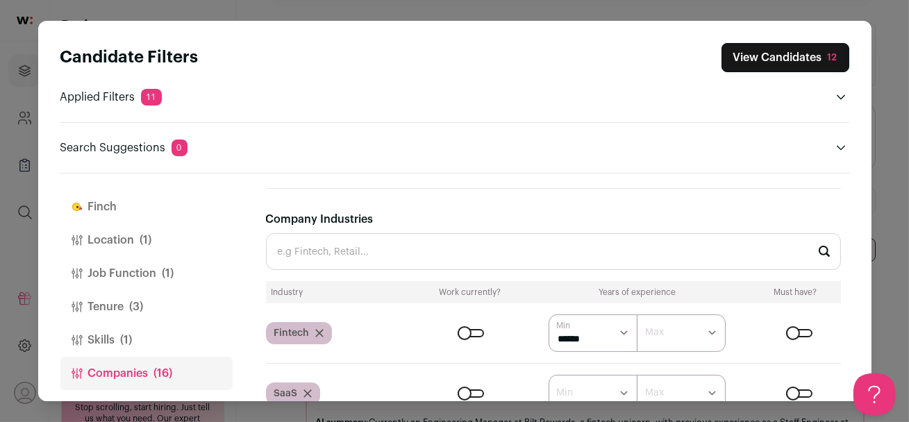
scroll to position [599, 0]
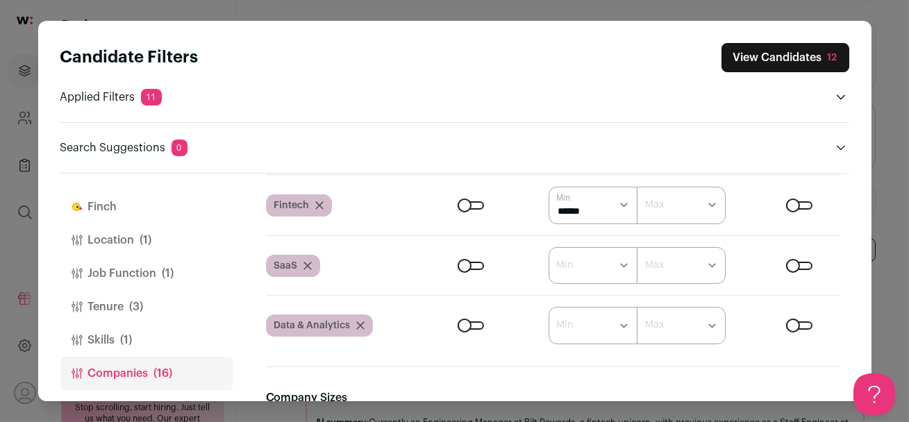
click at [795, 269] on div "Close modal via background" at bounding box center [799, 266] width 26 height 8
click at [742, 58] on button "View Candidates 1,276" at bounding box center [778, 57] width 142 height 29
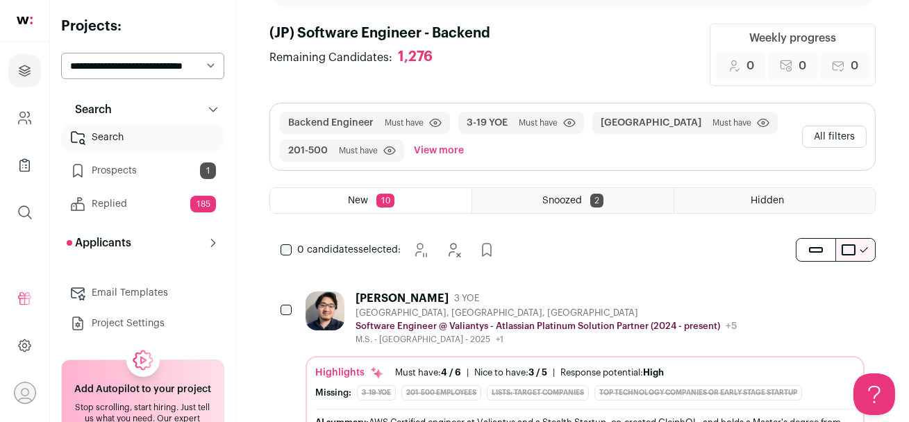
click at [535, 297] on div "[PERSON_NAME] 3 YOE" at bounding box center [545, 299] width 381 height 14
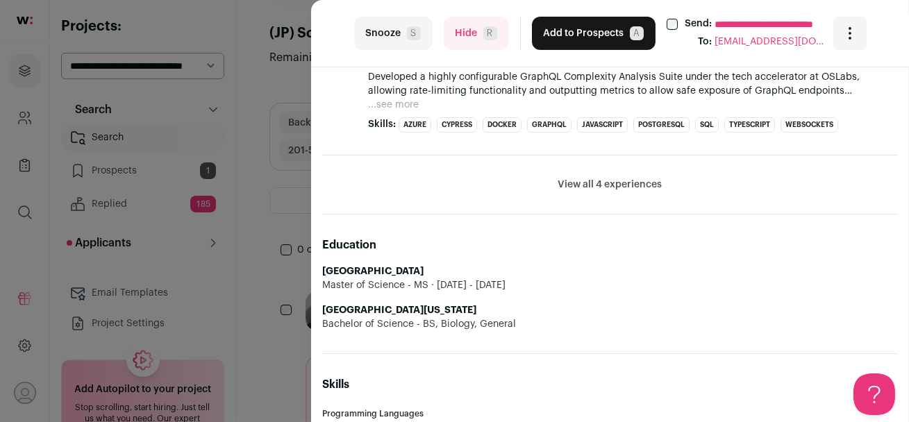
scroll to position [651, 0]
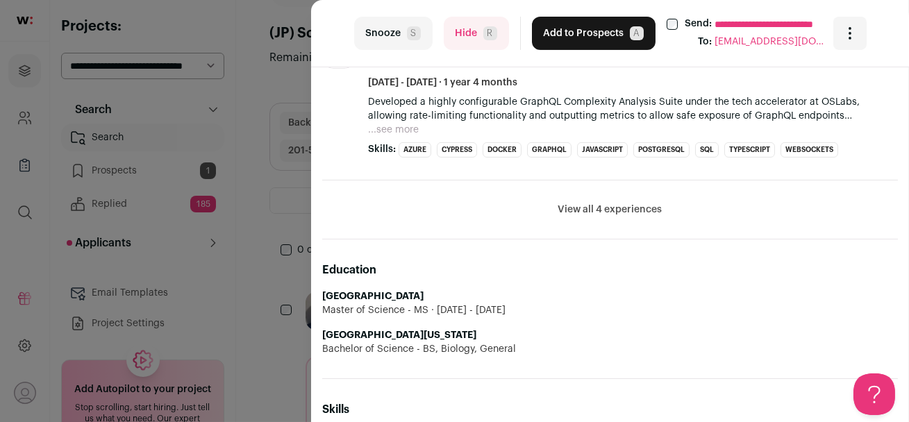
click at [593, 203] on button "View all 4 experiences" at bounding box center [610, 210] width 104 height 14
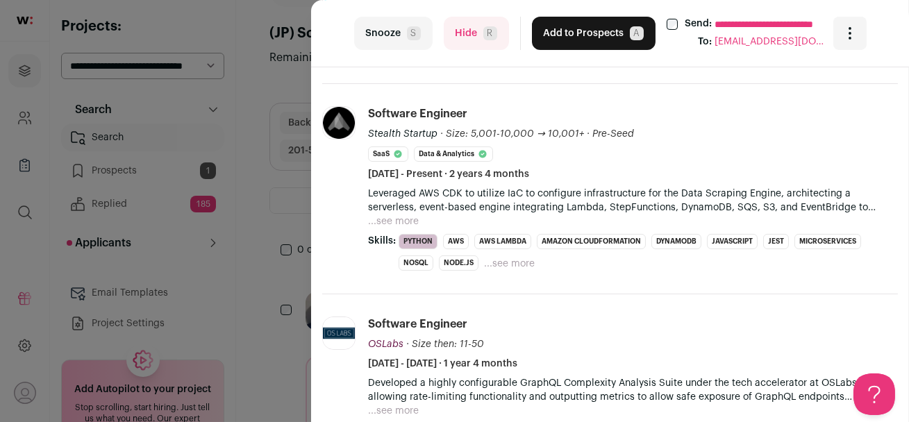
scroll to position [278, 0]
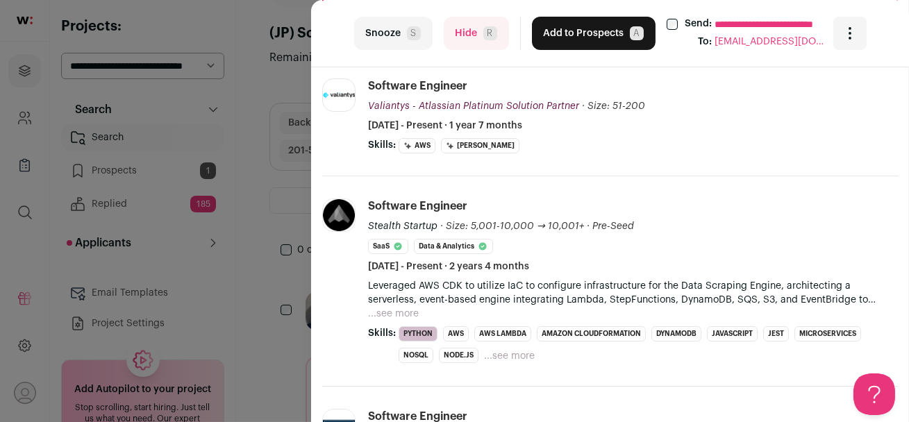
click at [584, 36] on button "Add to Prospects A" at bounding box center [594, 33] width 124 height 33
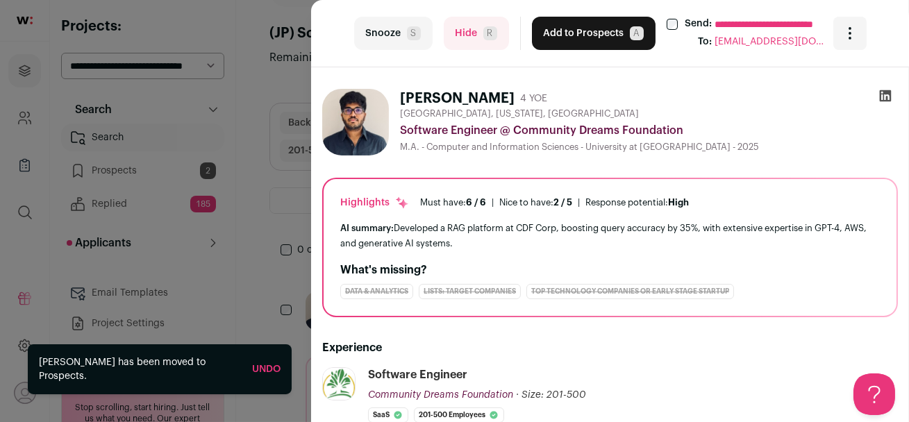
scroll to position [0, 0]
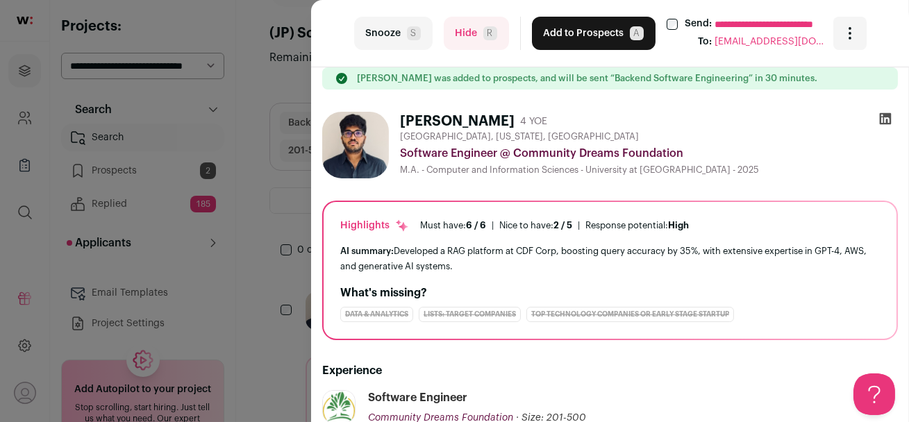
click at [464, 34] on button "Hide R" at bounding box center [476, 33] width 65 height 33
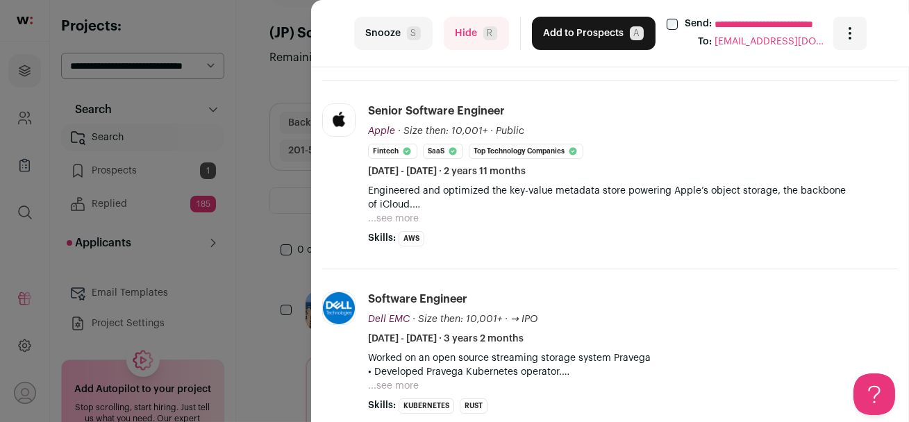
scroll to position [450, 0]
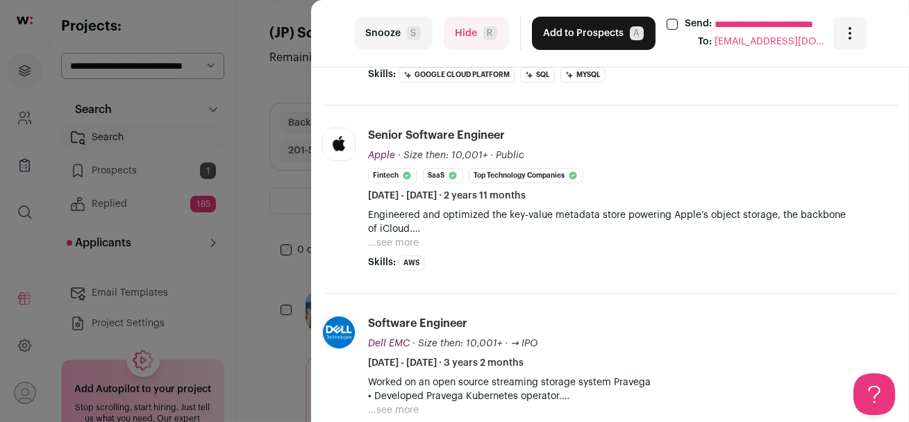
click at [390, 245] on button "...see more" at bounding box center [393, 243] width 51 height 14
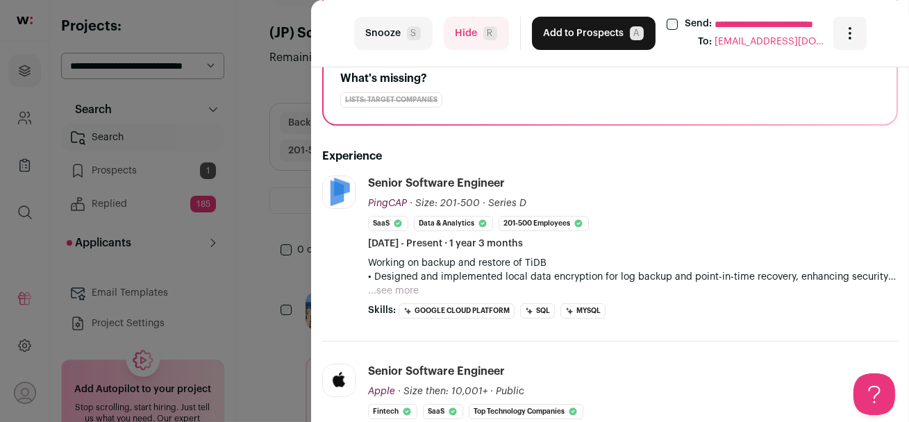
scroll to position [182, 0]
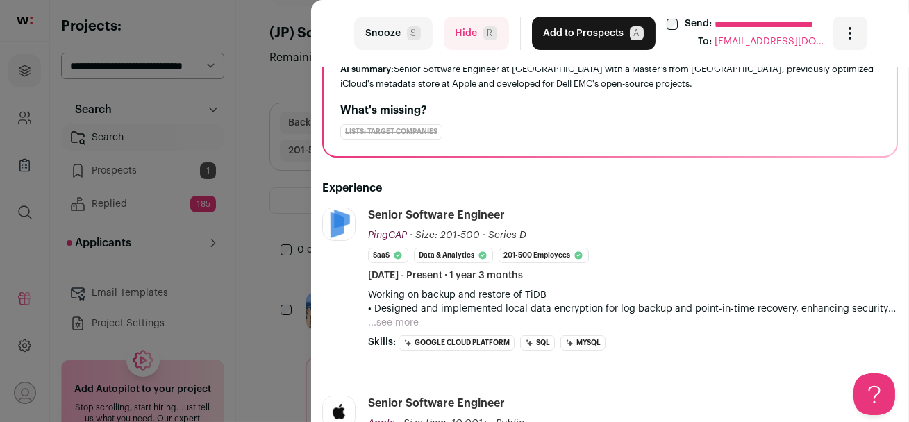
click at [384, 319] on button "...see more" at bounding box center [393, 323] width 51 height 14
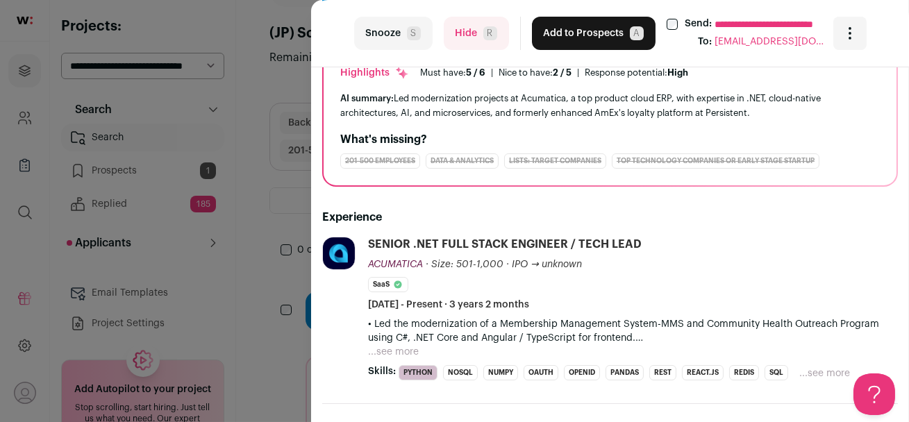
scroll to position [4, 0]
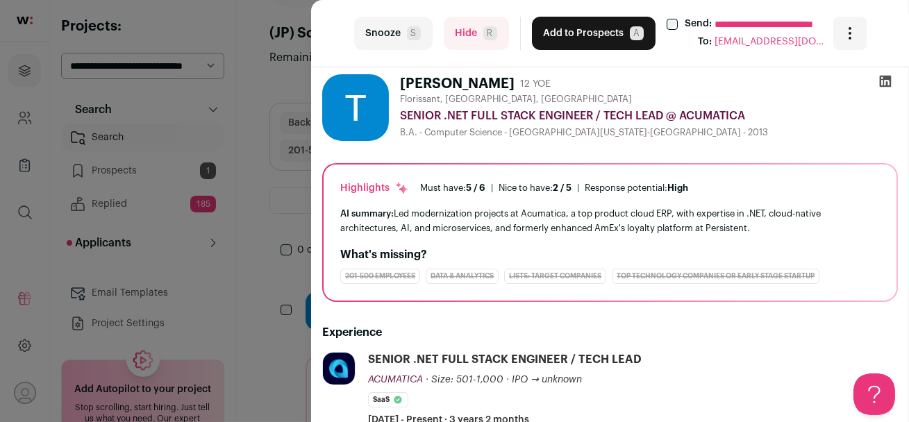
click at [475, 31] on button "Hide R" at bounding box center [476, 33] width 65 height 33
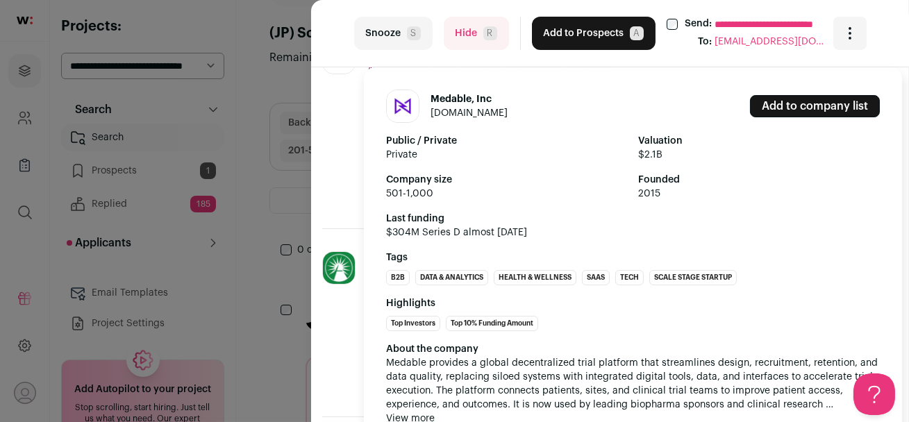
scroll to position [318, 0]
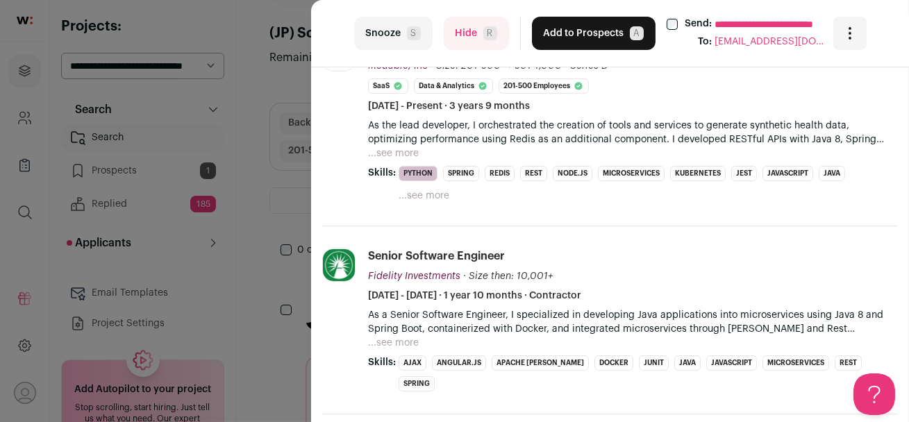
click at [389, 151] on button "...see more" at bounding box center [393, 153] width 51 height 14
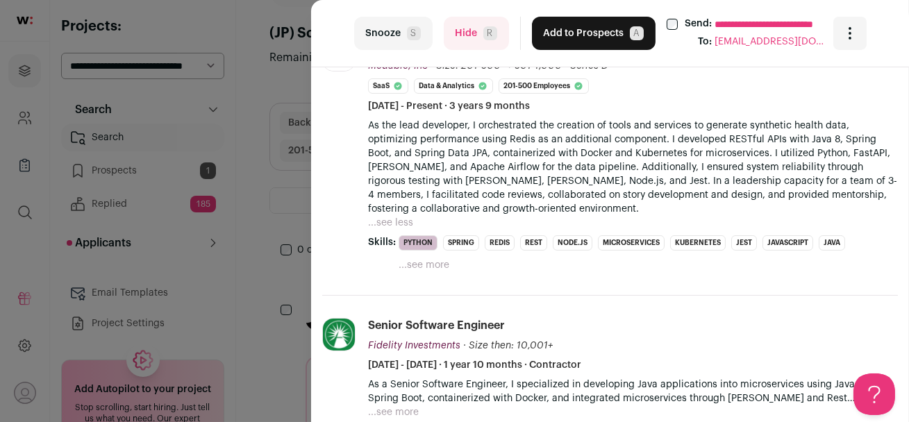
scroll to position [463, 0]
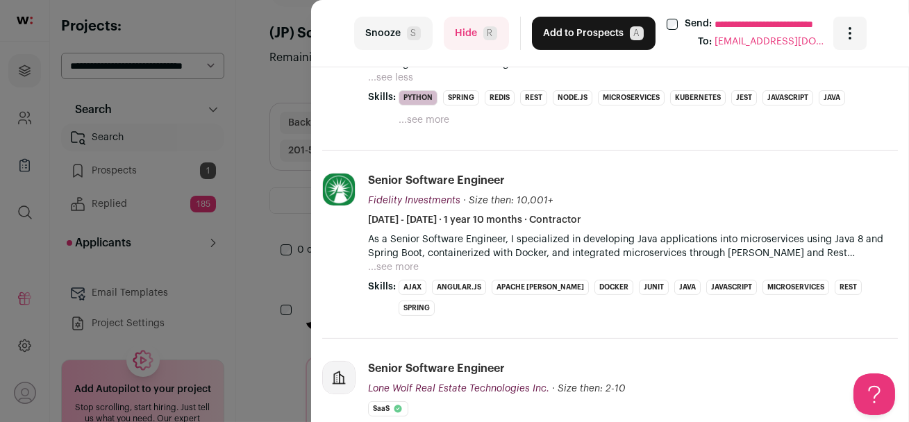
click at [391, 271] on button "...see more" at bounding box center [393, 267] width 51 height 14
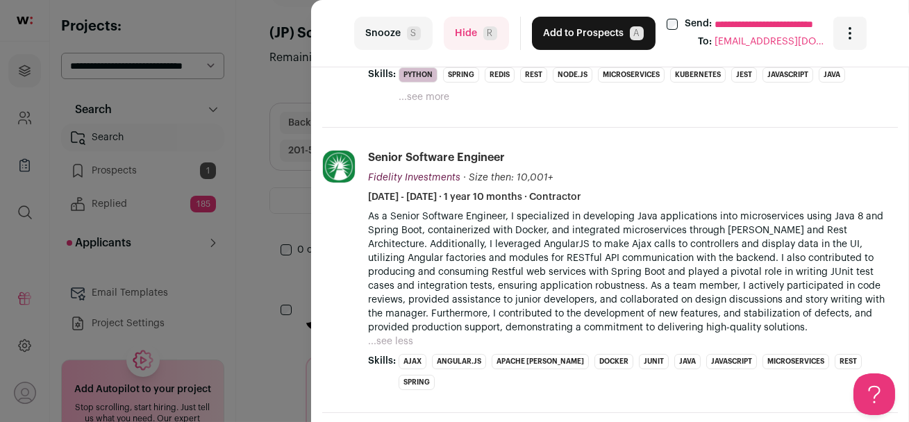
scroll to position [495, 0]
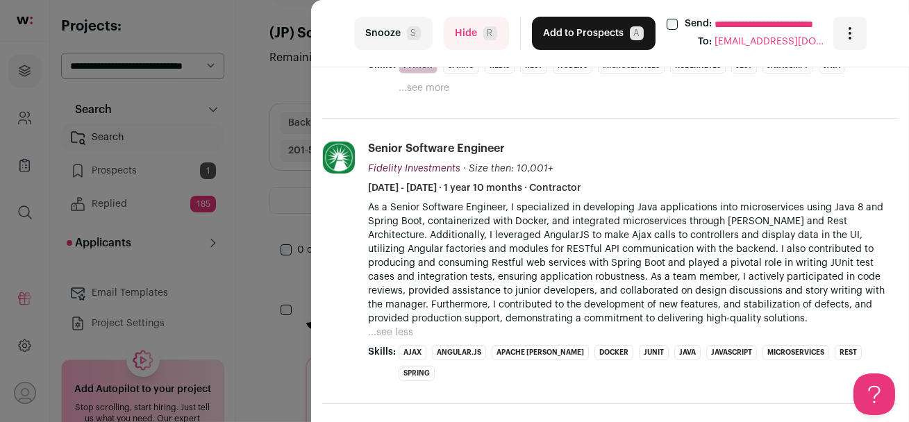
click at [398, 330] on button "...see less" at bounding box center [390, 333] width 45 height 14
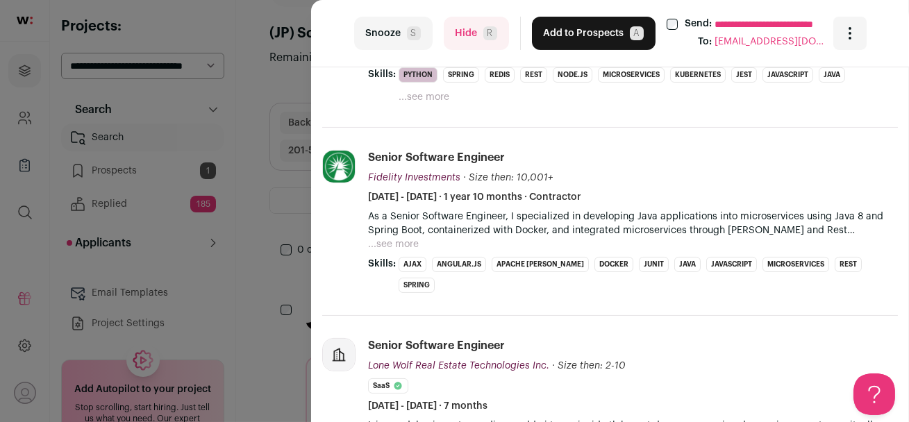
scroll to position [0, 0]
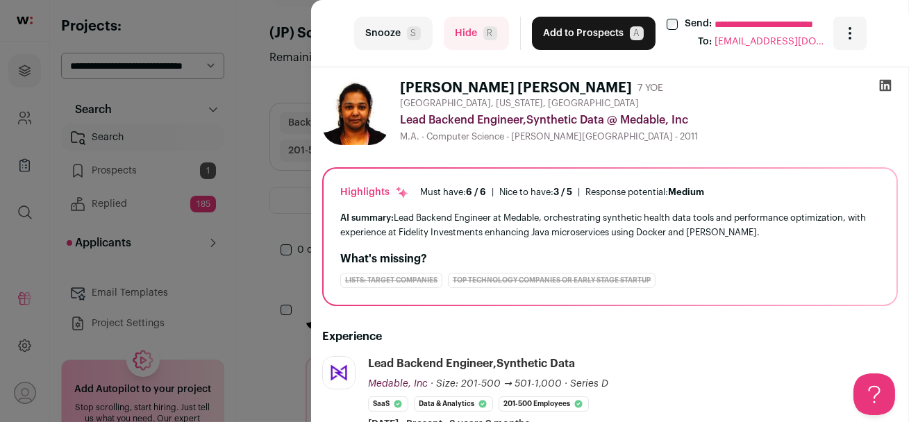
click at [248, 143] on div "**********" at bounding box center [454, 211] width 909 height 422
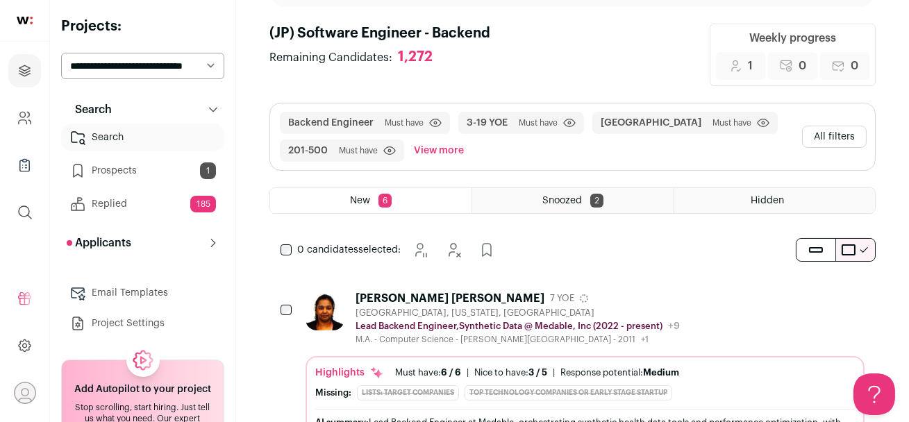
click at [825, 140] on button "All filters" at bounding box center [834, 137] width 65 height 22
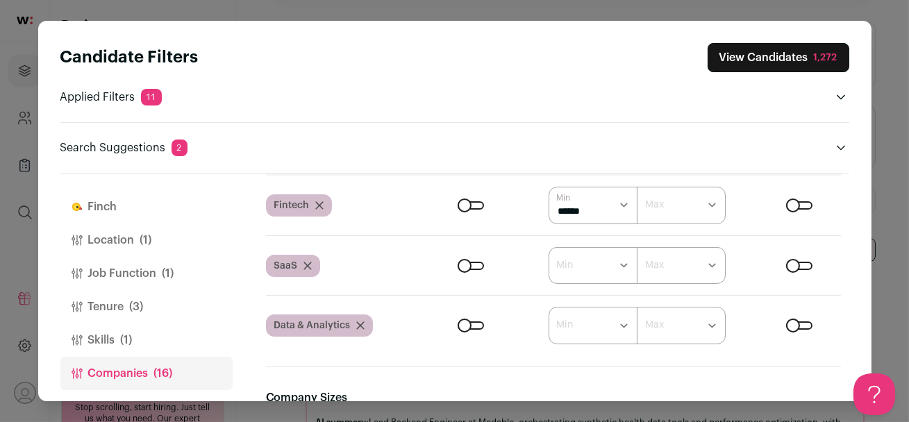
click at [108, 203] on button "Finch" at bounding box center [146, 206] width 172 height 33
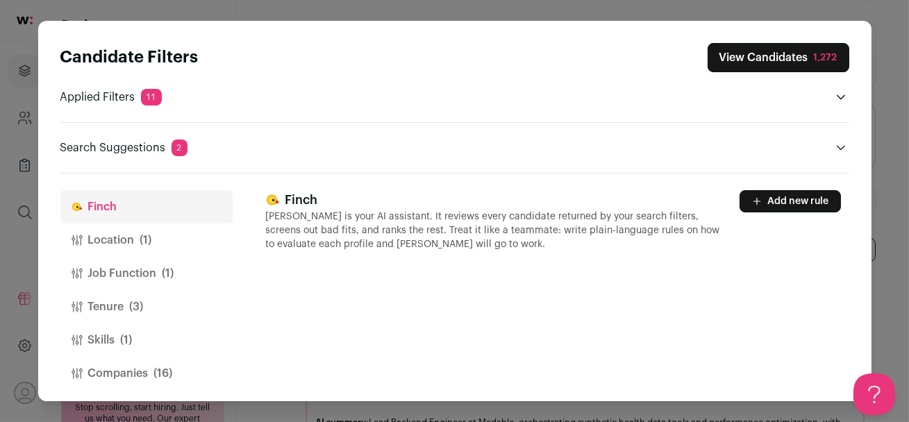
click at [767, 198] on button "Add new rule" at bounding box center [789, 201] width 101 height 22
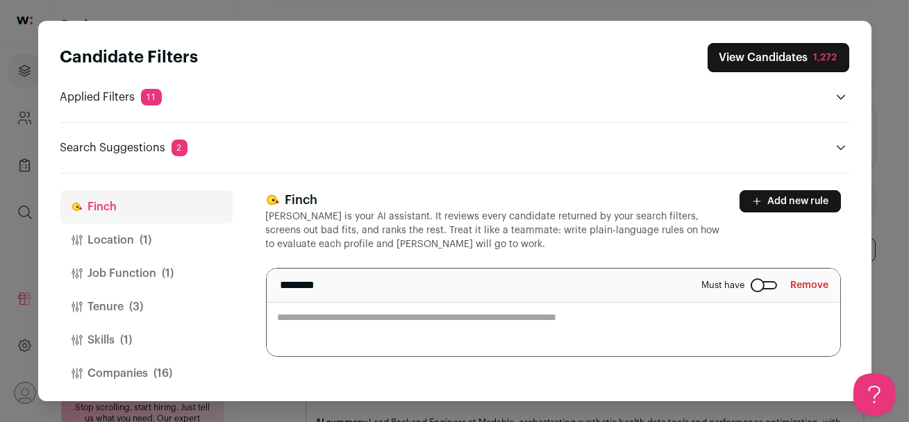
click at [508, 320] on textarea "Close modal via background" at bounding box center [553, 312] width 573 height 87
click at [516, 323] on textarea "**********" at bounding box center [553, 312] width 573 height 87
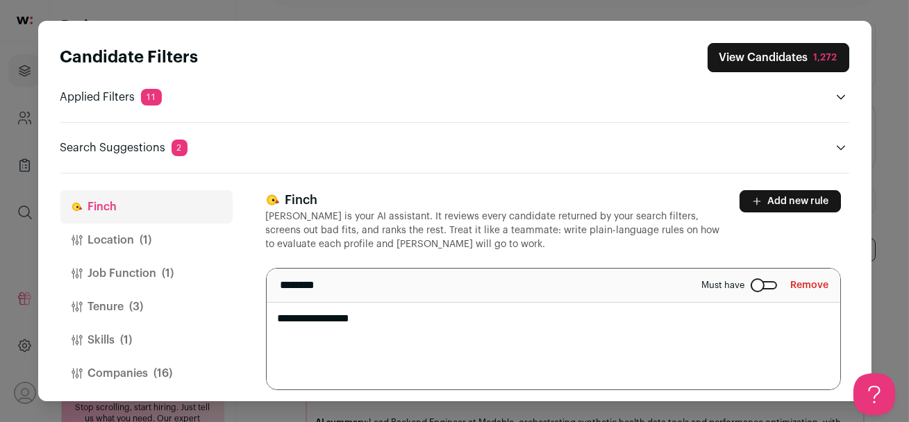
scroll to position [22, 0]
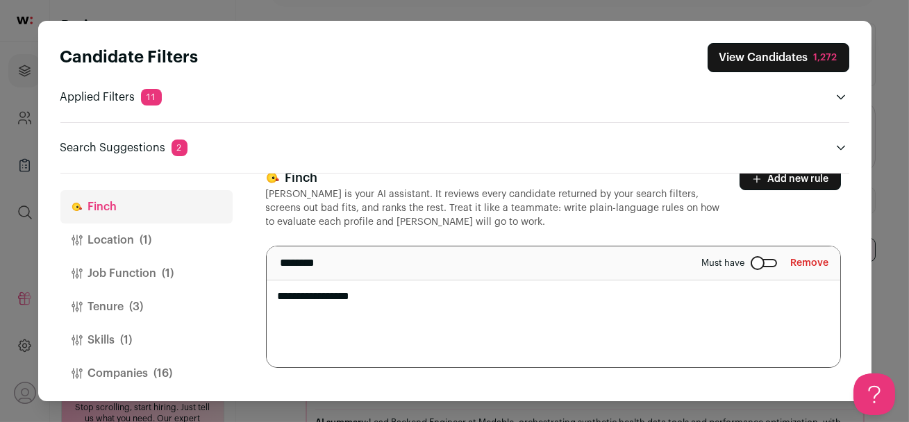
type textarea "**********"
click at [498, 380] on div "**********" at bounding box center [553, 276] width 575 height 217
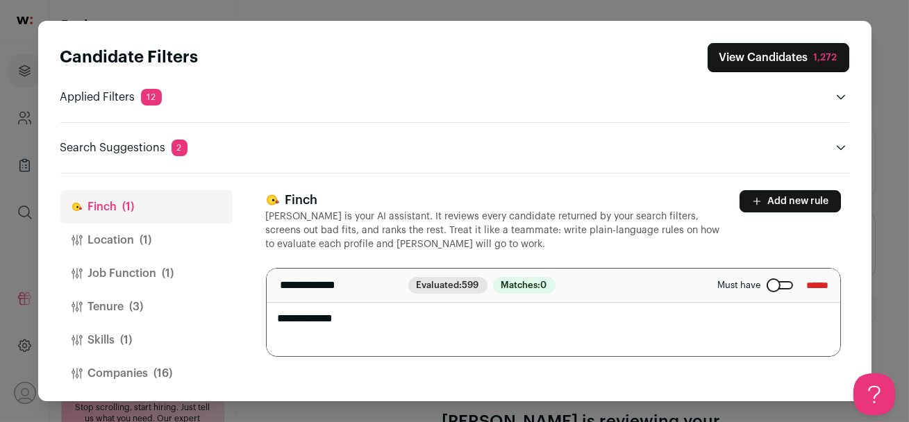
scroll to position [58, 0]
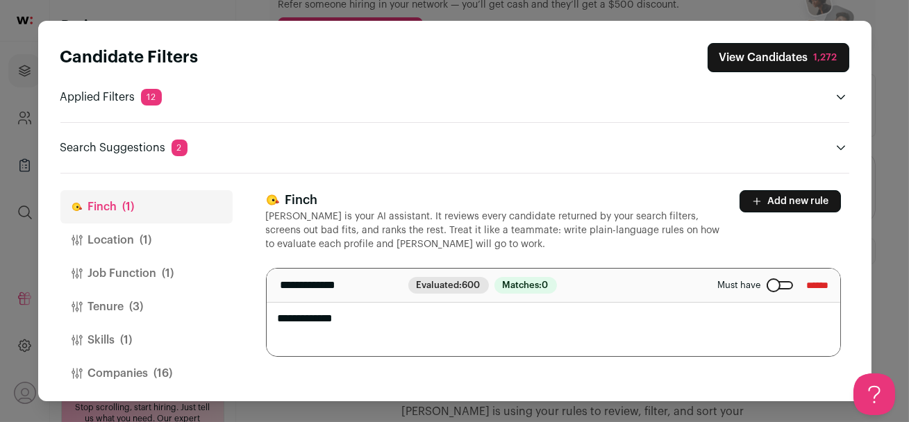
click at [748, 58] on button "View Candidates 1,272" at bounding box center [778, 57] width 142 height 29
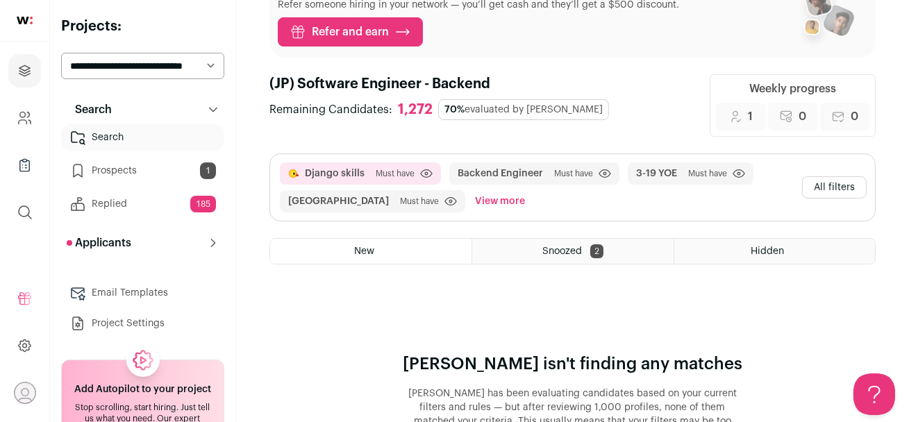
scroll to position [0, 0]
click at [832, 183] on button "All filters" at bounding box center [834, 187] width 65 height 22
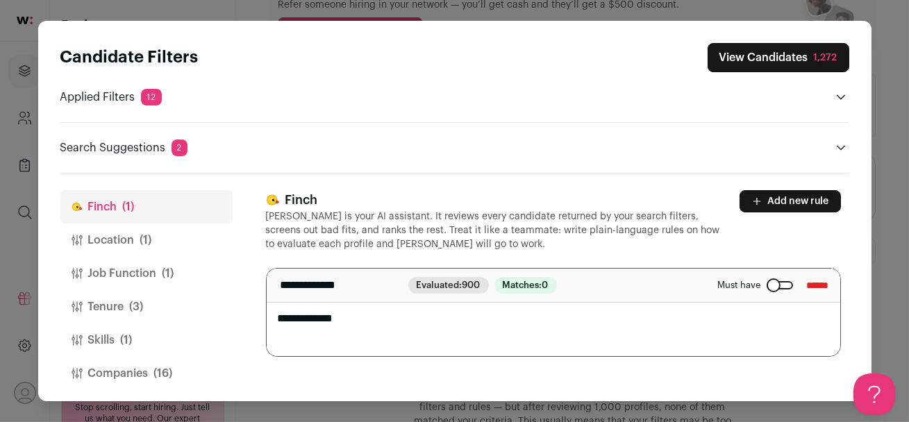
click at [807, 283] on input "******" at bounding box center [818, 285] width 22 height 22
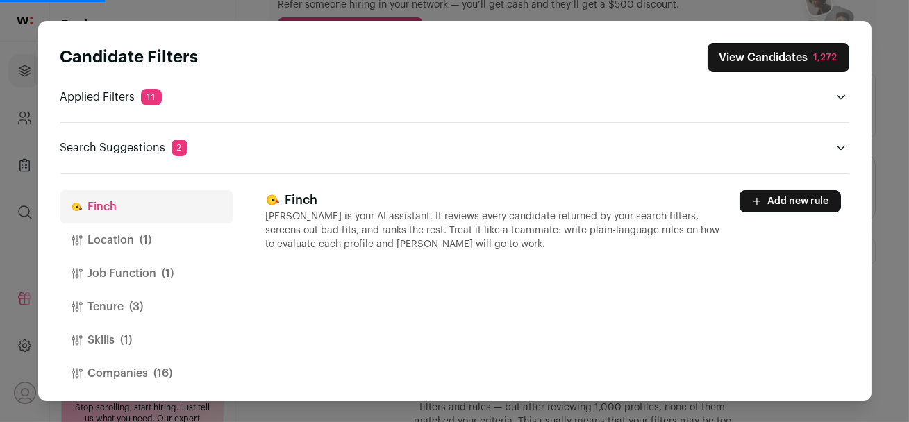
click at [736, 45] on button "View Candidates 1,272" at bounding box center [778, 57] width 142 height 29
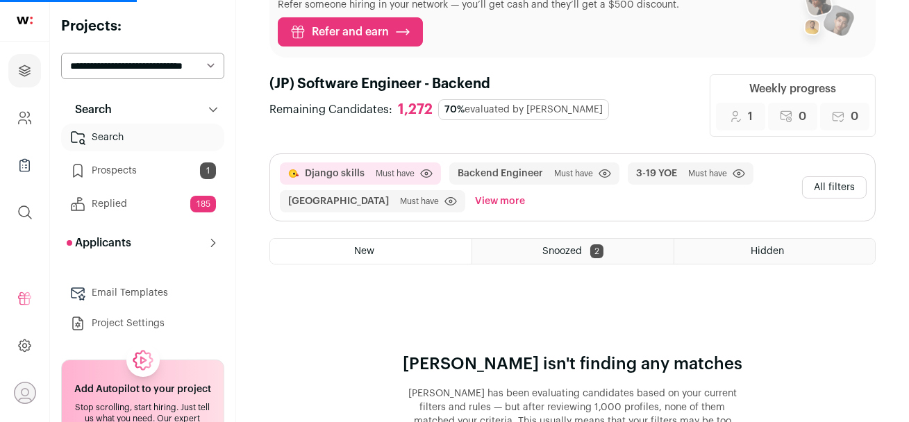
click at [825, 196] on button "All filters" at bounding box center [834, 187] width 65 height 22
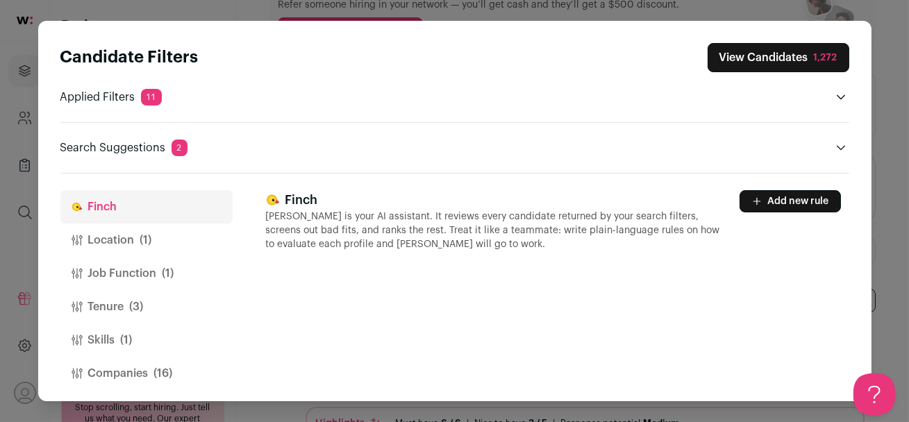
click at [752, 66] on button "View Candidates 1,272" at bounding box center [778, 57] width 142 height 29
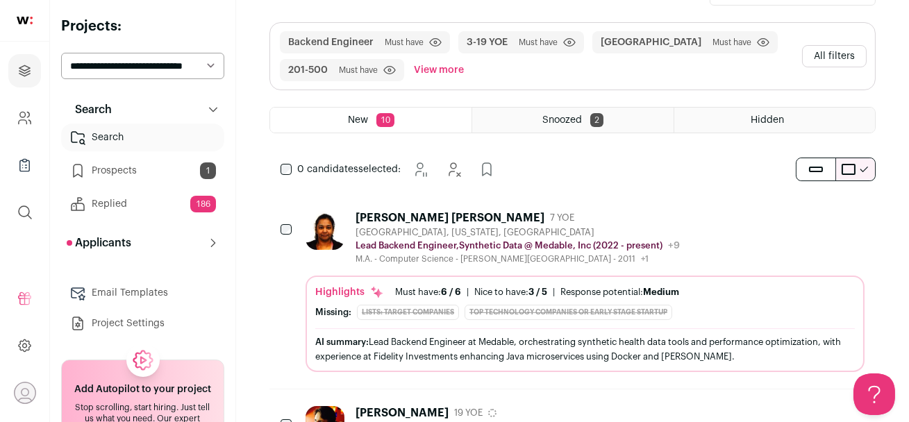
scroll to position [189, 0]
